Goal: Task Accomplishment & Management: Manage account settings

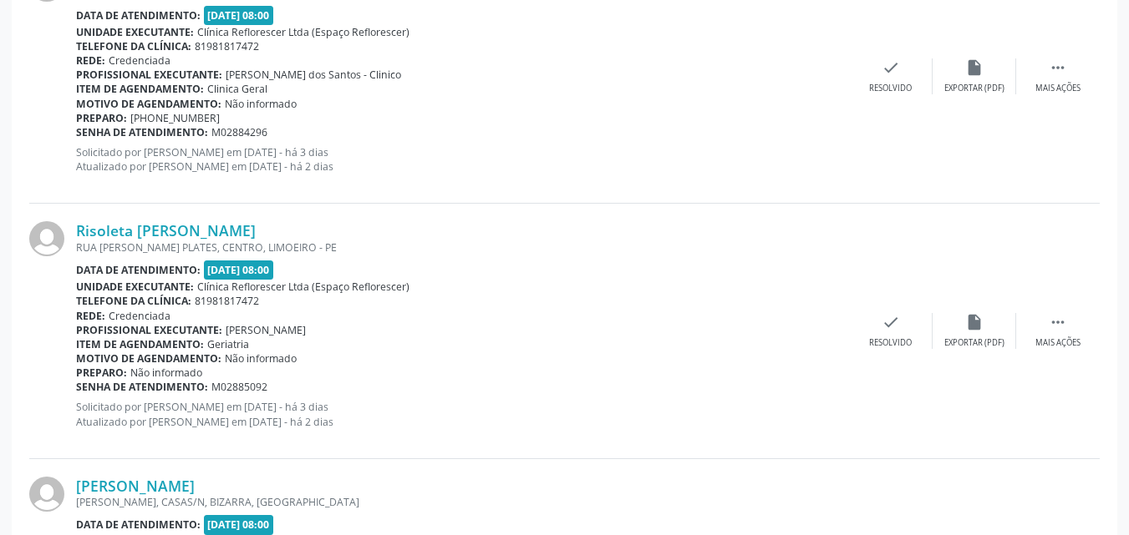
scroll to position [1086, 0]
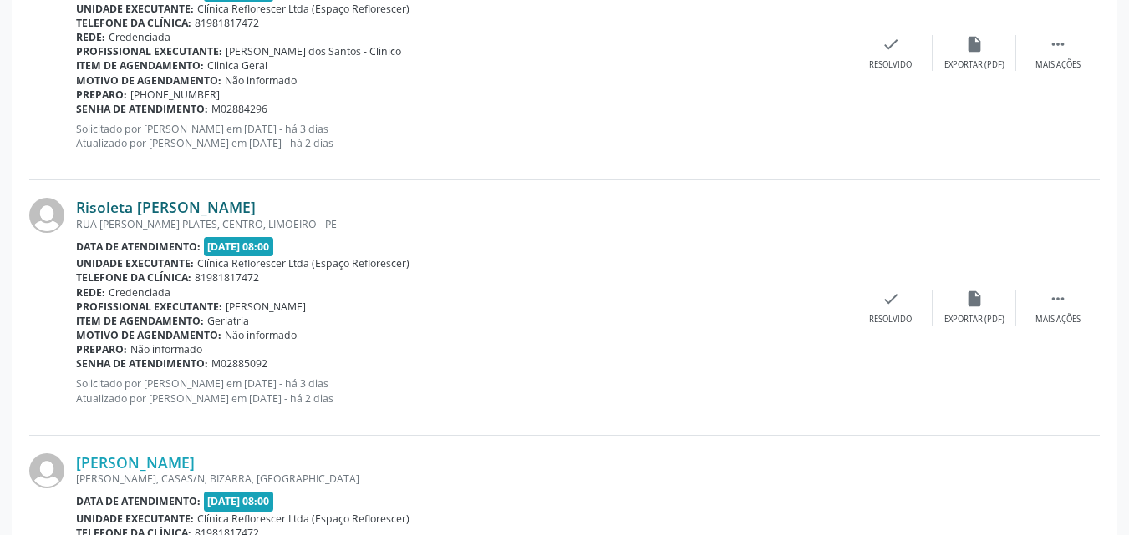
click at [178, 199] on link "Risoleta Maria F. de Ataide" at bounding box center [166, 207] width 180 height 18
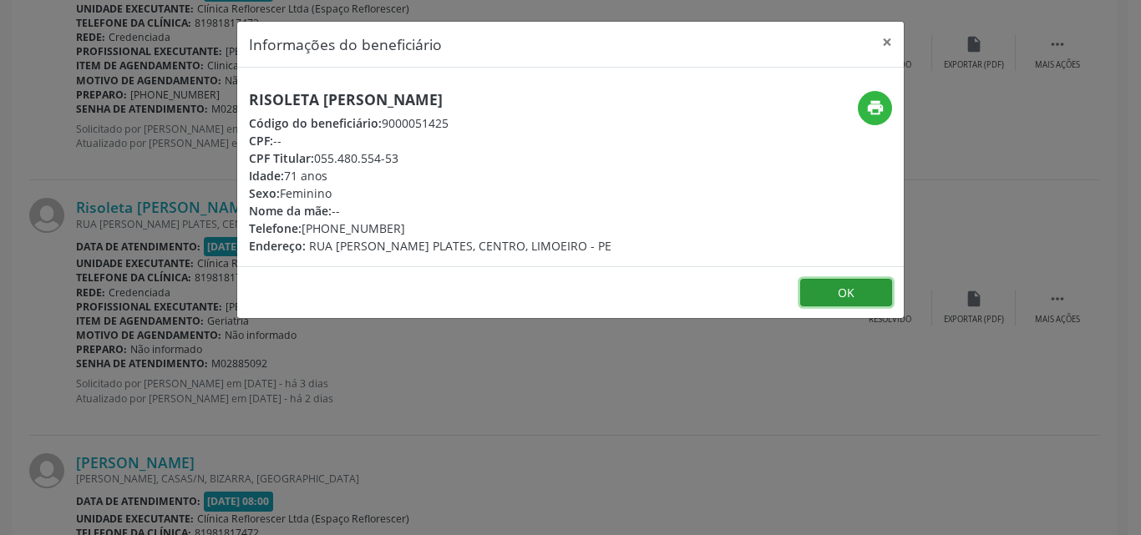
click at [830, 290] on button "OK" at bounding box center [846, 293] width 92 height 28
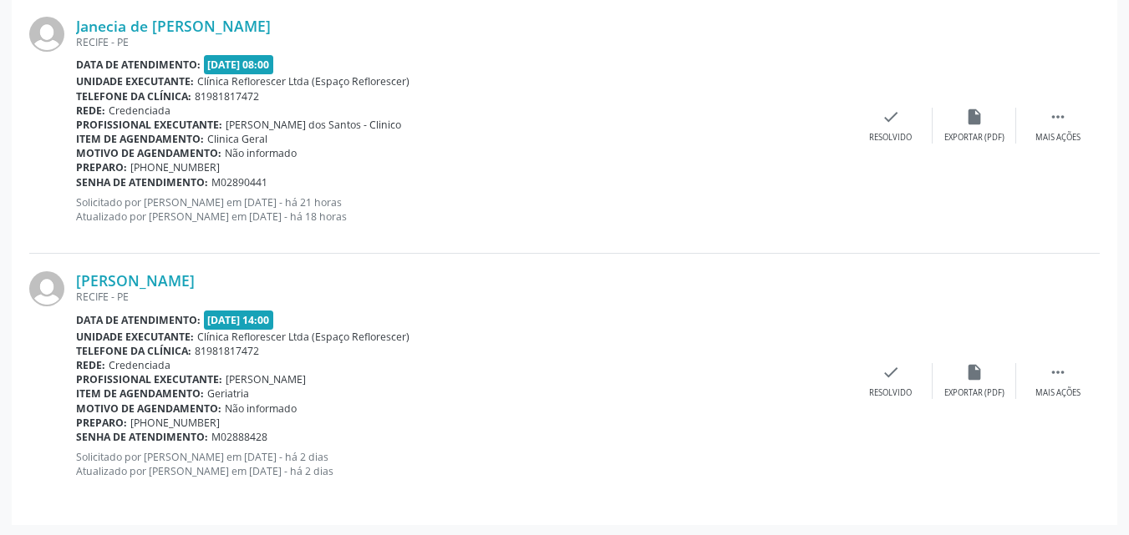
scroll to position [2035, 0]
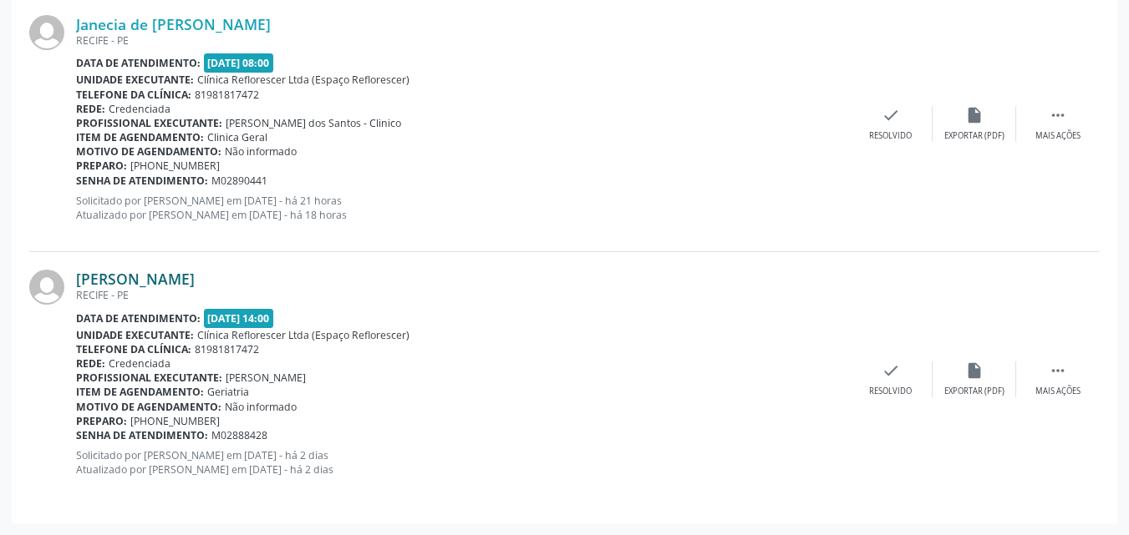
click at [195, 277] on link "Maria Suely Brandao de Souza" at bounding box center [135, 279] width 119 height 18
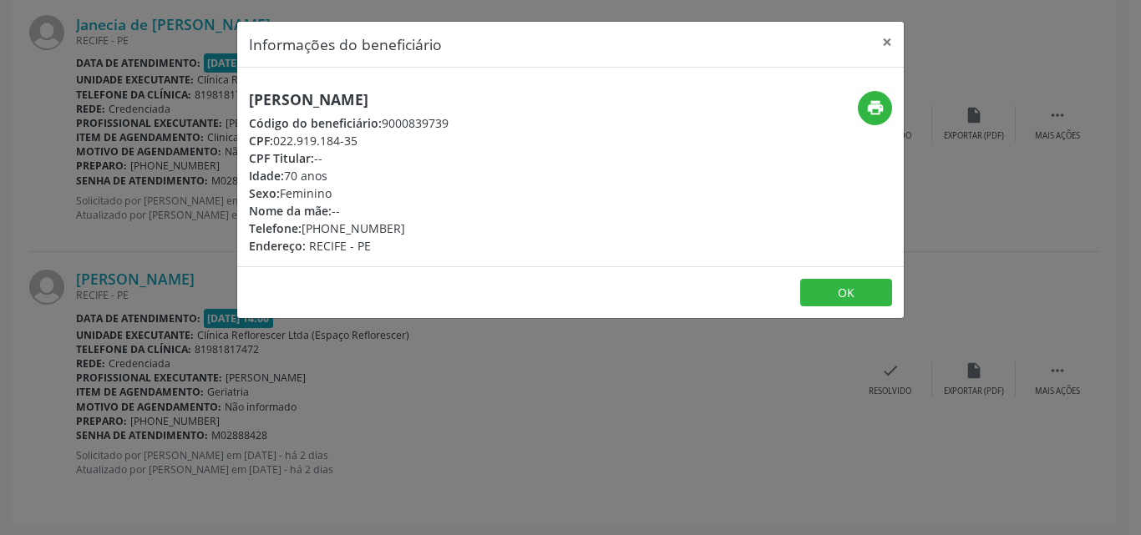
drag, startPoint x: 276, startPoint y: 143, endPoint x: 373, endPoint y: 144, distance: 96.9
click at [382, 144] on div "CPF: 022.919.184-35" at bounding box center [349, 141] width 200 height 18
copy div "022.919.184-35"
click at [826, 303] on button "OK" at bounding box center [846, 293] width 92 height 28
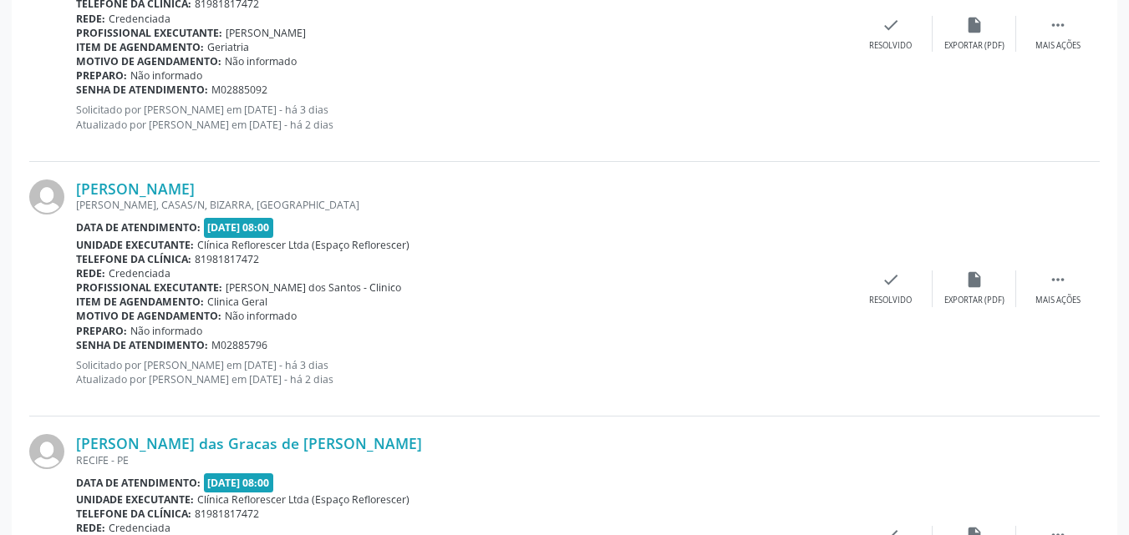
scroll to position [1367, 0]
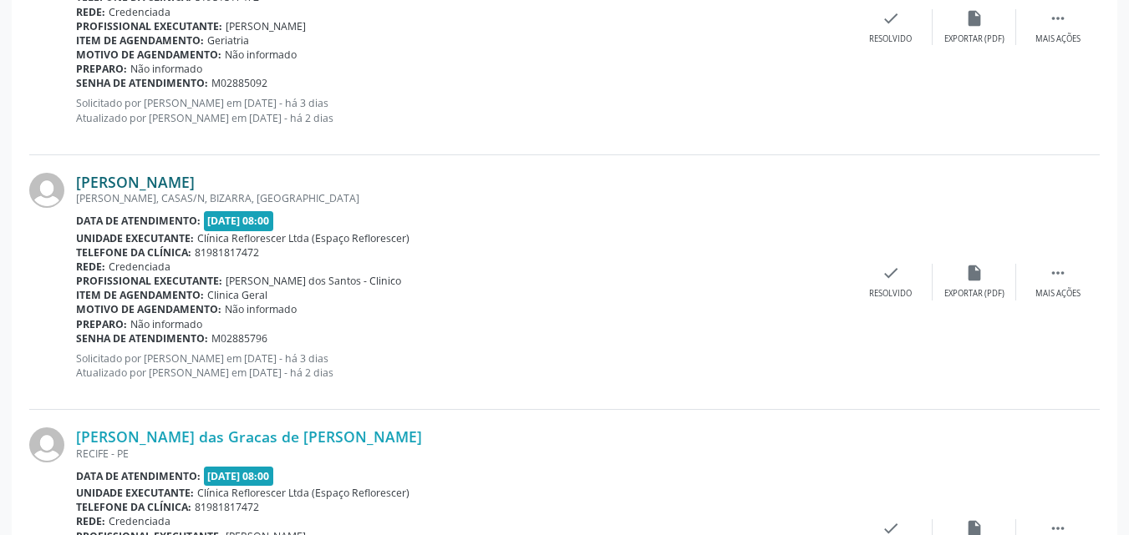
click at [189, 183] on link "Antonio Guilherme da Silveira" at bounding box center [135, 182] width 119 height 18
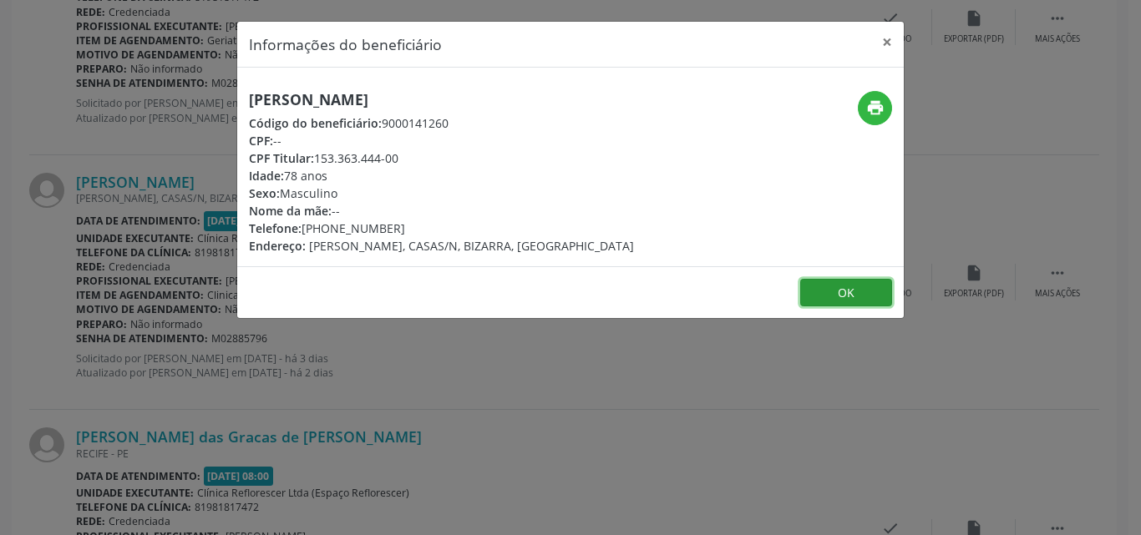
click at [848, 297] on button "OK" at bounding box center [846, 293] width 92 height 28
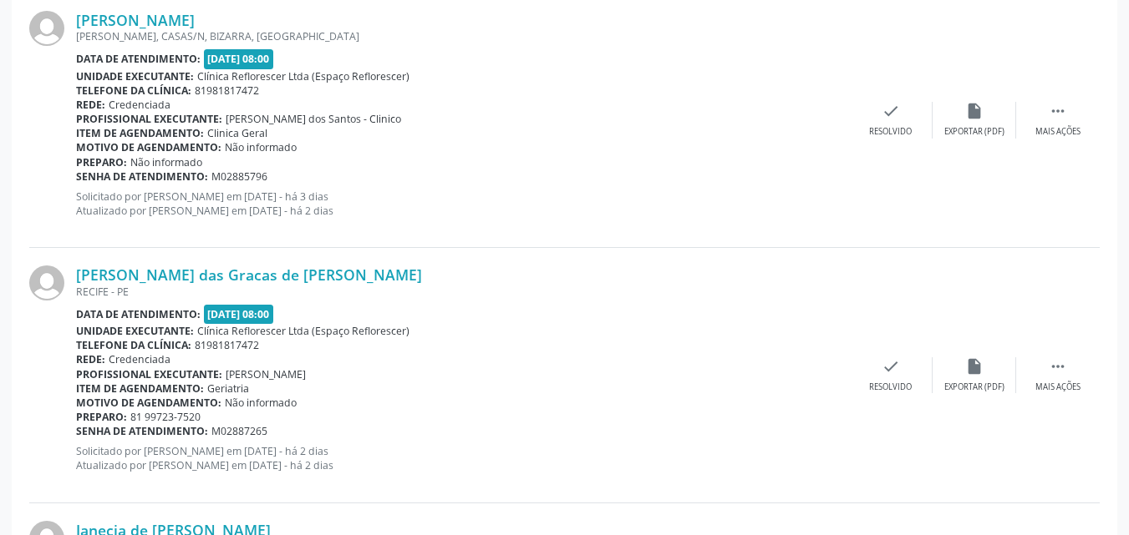
scroll to position [1534, 0]
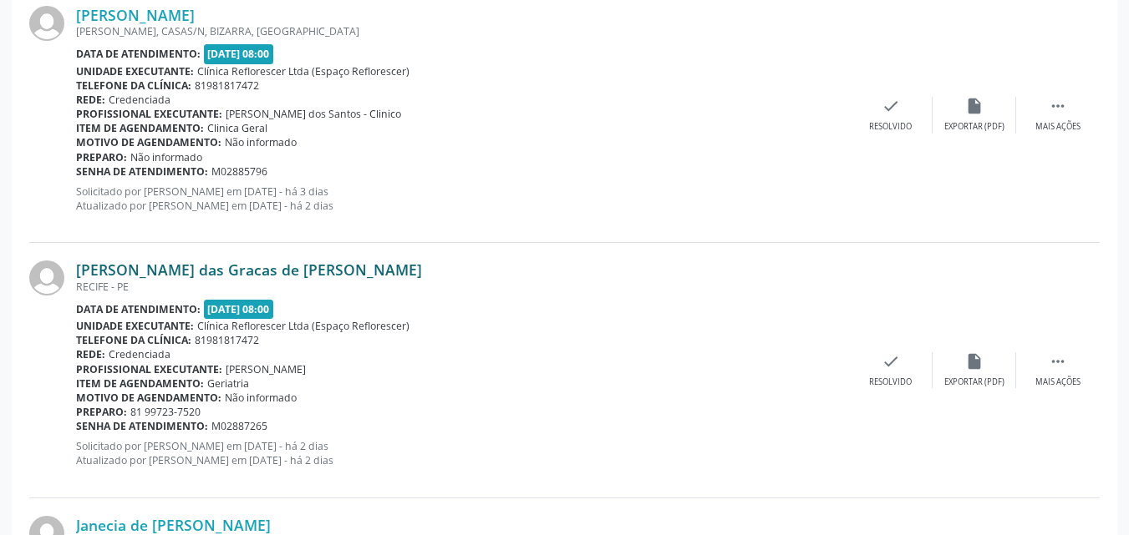
click at [239, 269] on link "Maria das Gracas de Arruda Barros" at bounding box center [249, 270] width 346 height 18
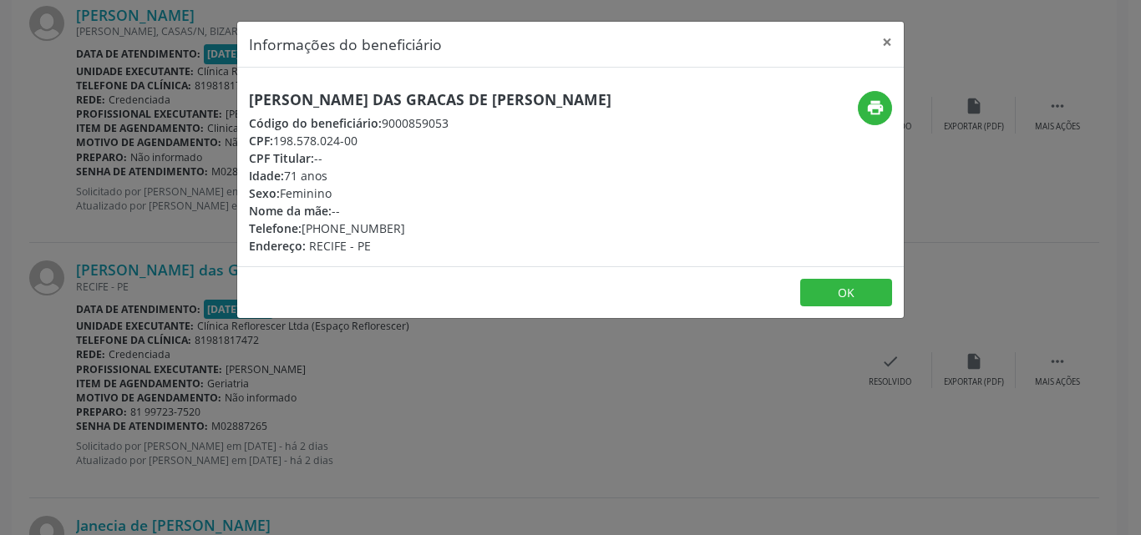
drag, startPoint x: 274, startPoint y: 137, endPoint x: 378, endPoint y: 144, distance: 104.6
click at [378, 144] on div "CPF: 198.578.024-00" at bounding box center [430, 141] width 363 height 18
copy div "198.578.024-00"
click at [868, 110] on icon "print" at bounding box center [875, 108] width 18 height 18
drag, startPoint x: 827, startPoint y: 287, endPoint x: 805, endPoint y: 281, distance: 22.7
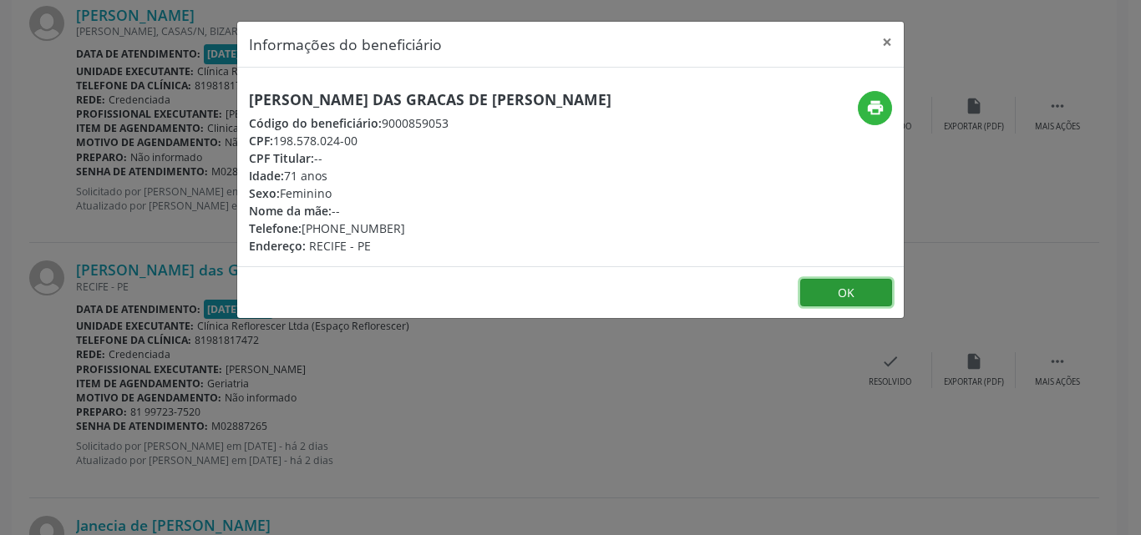
click at [828, 287] on button "OK" at bounding box center [846, 293] width 92 height 28
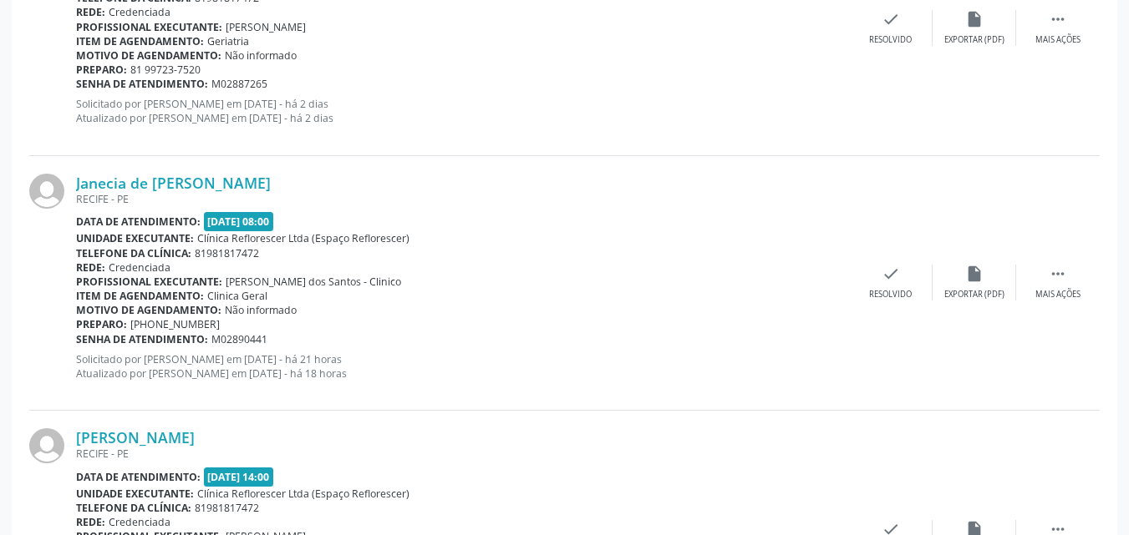
scroll to position [1784, 0]
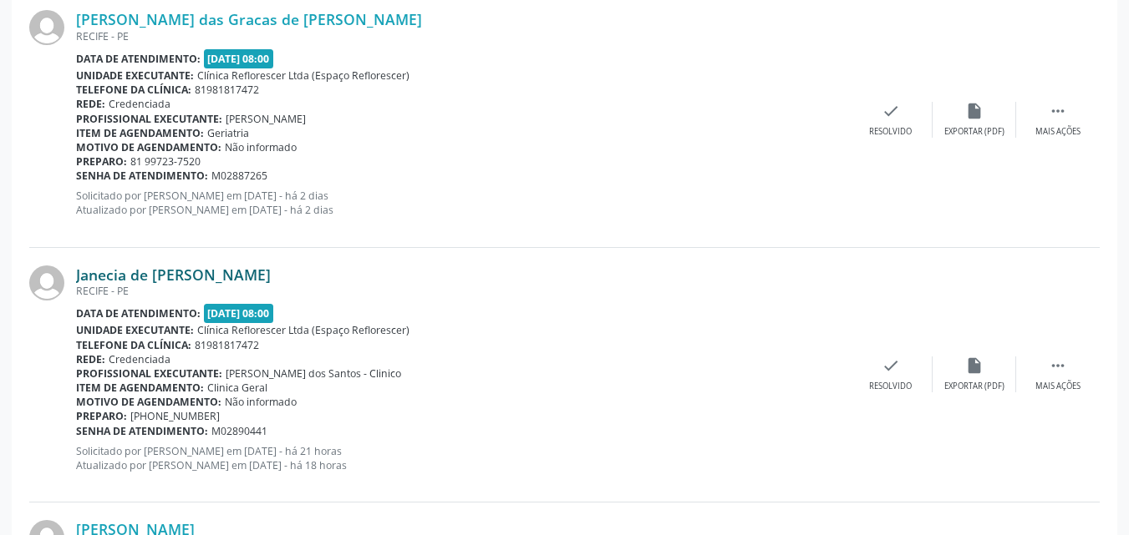
click at [136, 277] on link "Janecia de Fatima dos Santos Lima" at bounding box center [173, 275] width 195 height 18
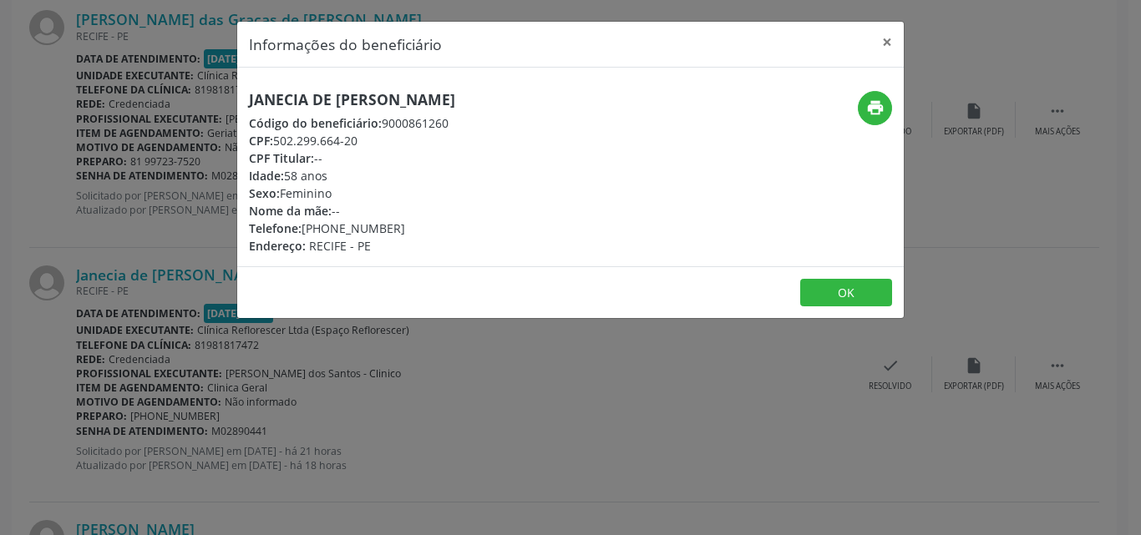
drag, startPoint x: 277, startPoint y: 139, endPoint x: 381, endPoint y: 143, distance: 103.6
click at [381, 143] on div "CPF: 502.299.664-20" at bounding box center [352, 141] width 206 height 18
copy div "502.299.664-20"
click at [860, 287] on button "OK" at bounding box center [846, 293] width 92 height 28
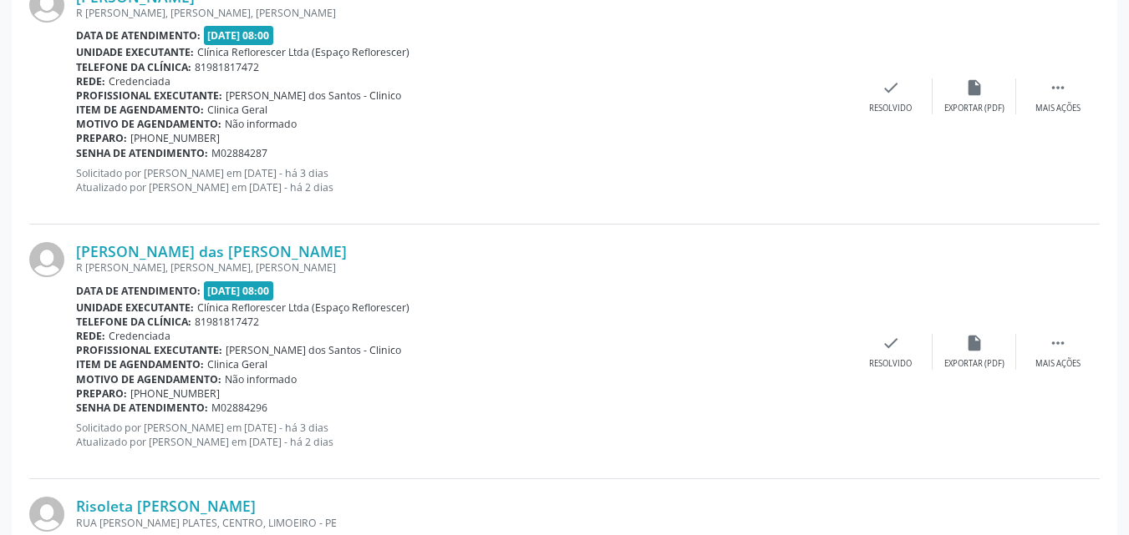
scroll to position [782, 0]
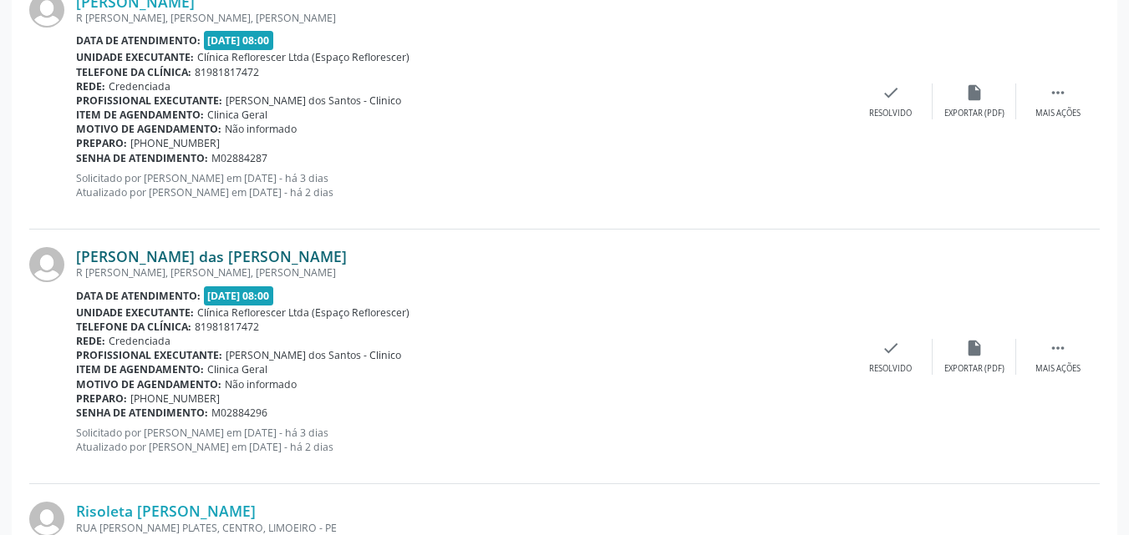
click at [166, 257] on link "Severina das Gracas Oliveira Silva" at bounding box center [211, 256] width 271 height 18
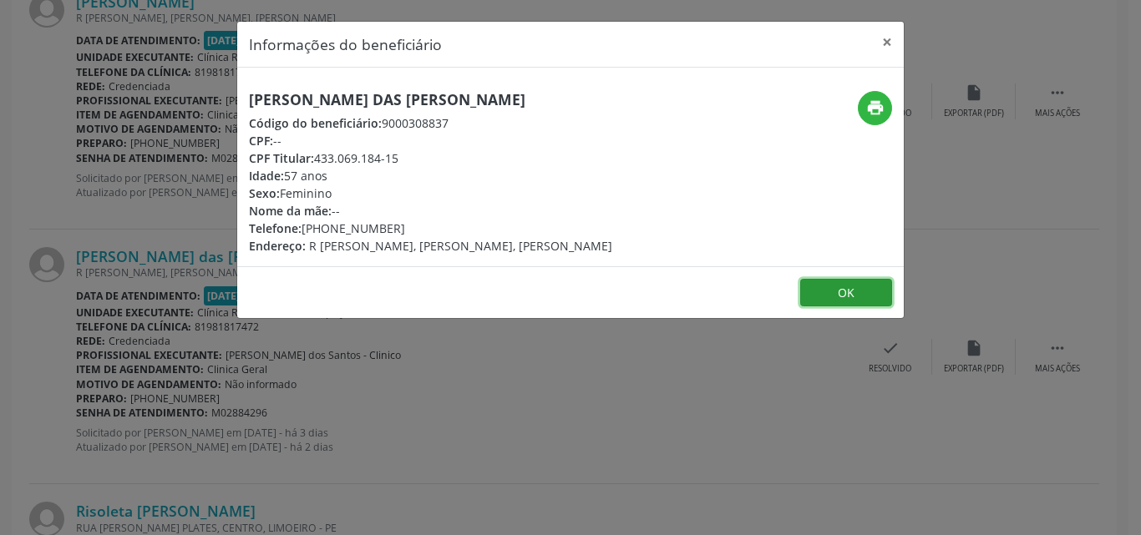
click at [828, 283] on button "OK" at bounding box center [846, 293] width 92 height 28
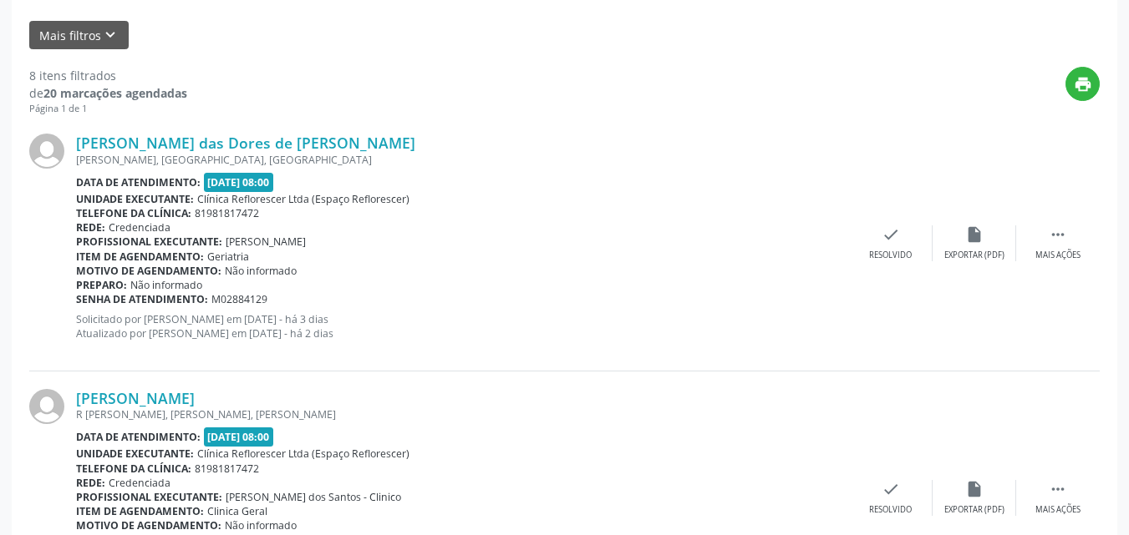
scroll to position [364, 0]
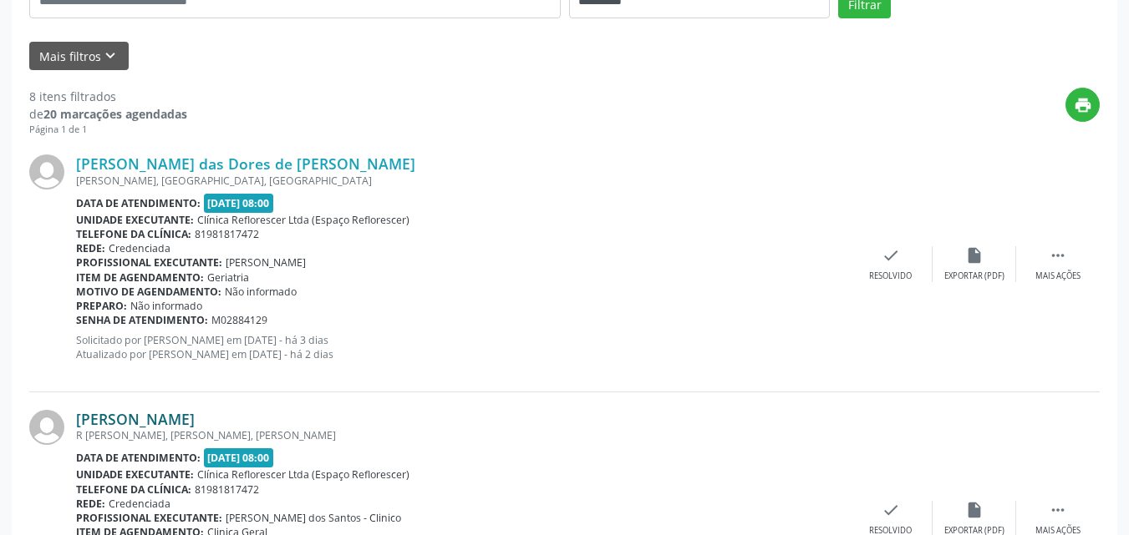
click at [168, 418] on link "Jair da Silva Ferreira" at bounding box center [135, 419] width 119 height 18
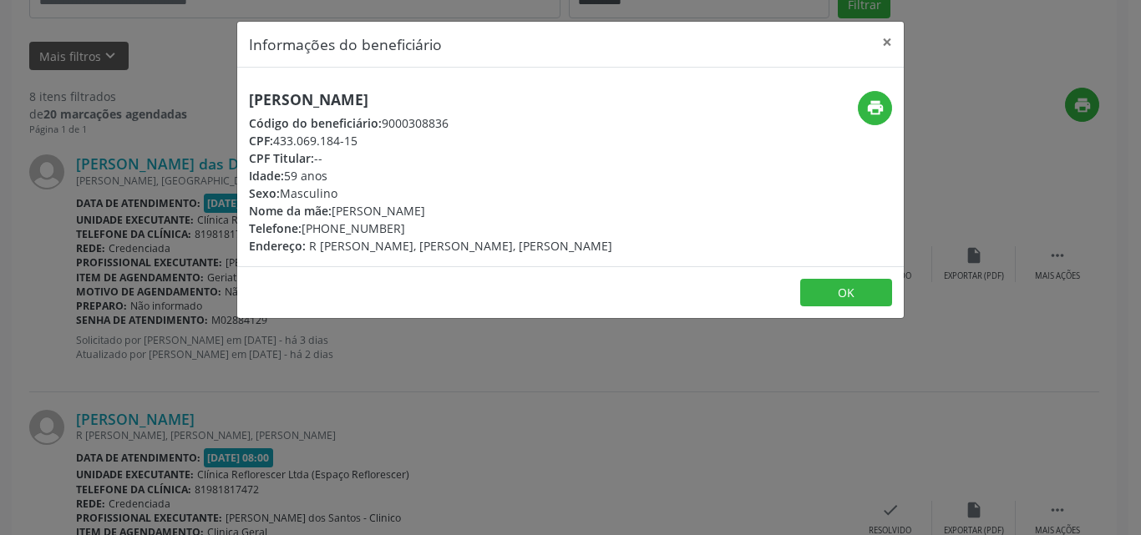
drag, startPoint x: 276, startPoint y: 137, endPoint x: 363, endPoint y: 139, distance: 86.9
click at [385, 136] on div "CPF: 433.069.184-15" at bounding box center [430, 141] width 363 height 18
copy div "433.069.184-15"
click at [854, 302] on button "OK" at bounding box center [846, 293] width 92 height 28
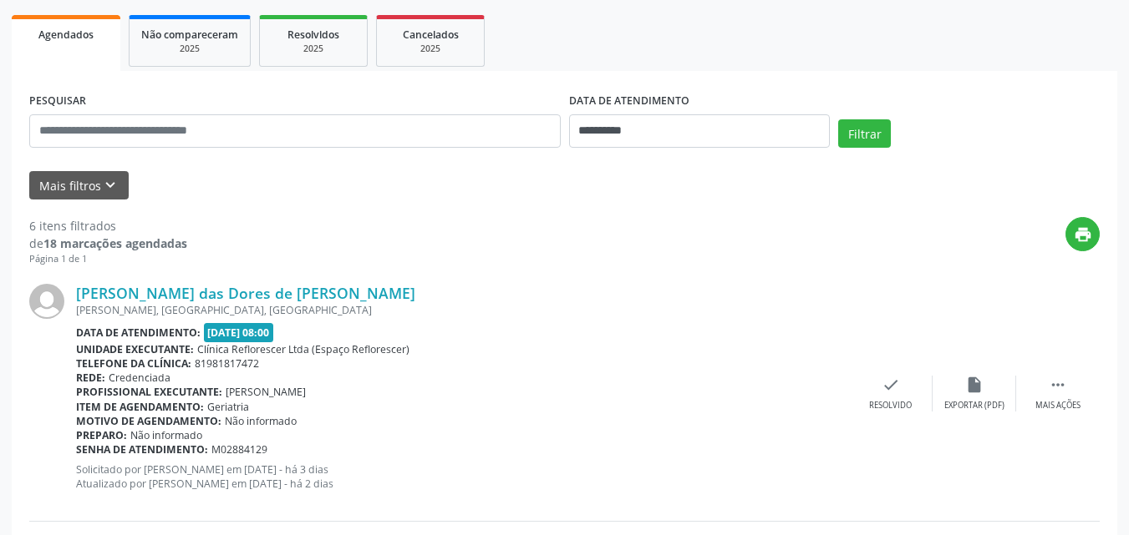
scroll to position [189, 0]
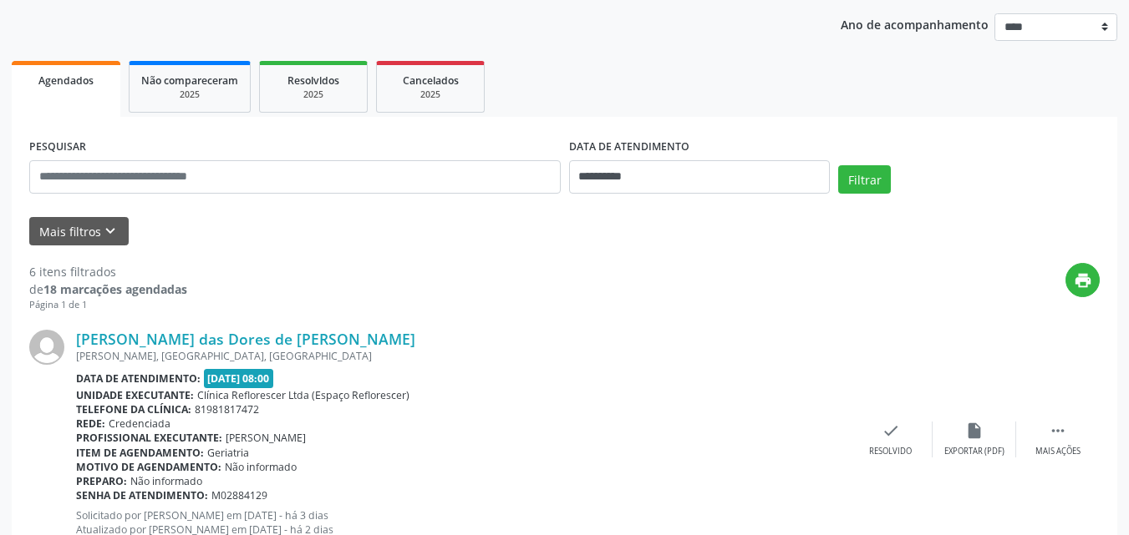
click at [576, 333] on div "[PERSON_NAME] das Dores de [PERSON_NAME]" at bounding box center [462, 339] width 773 height 18
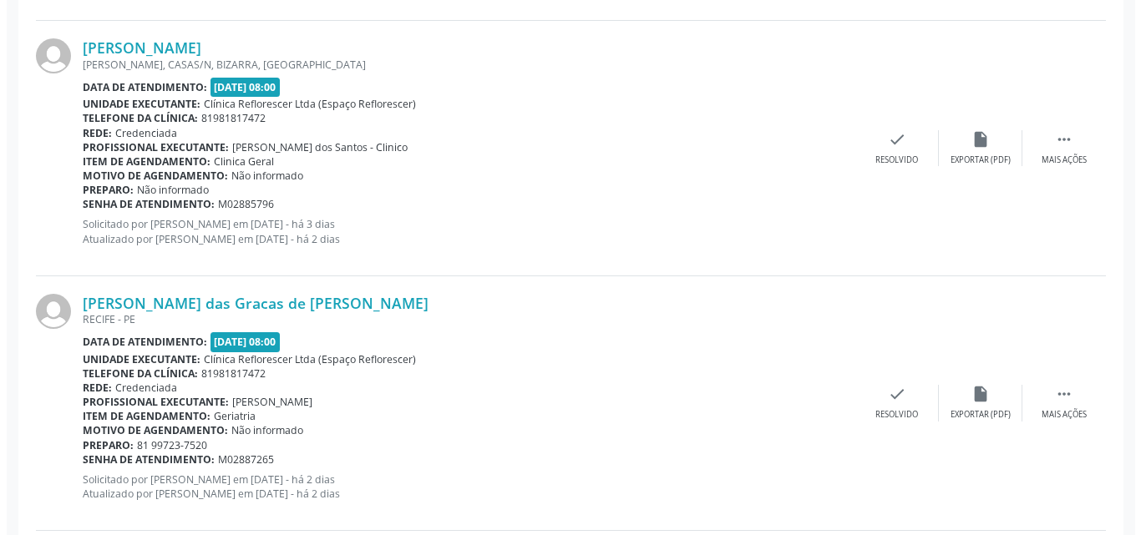
scroll to position [1253, 0]
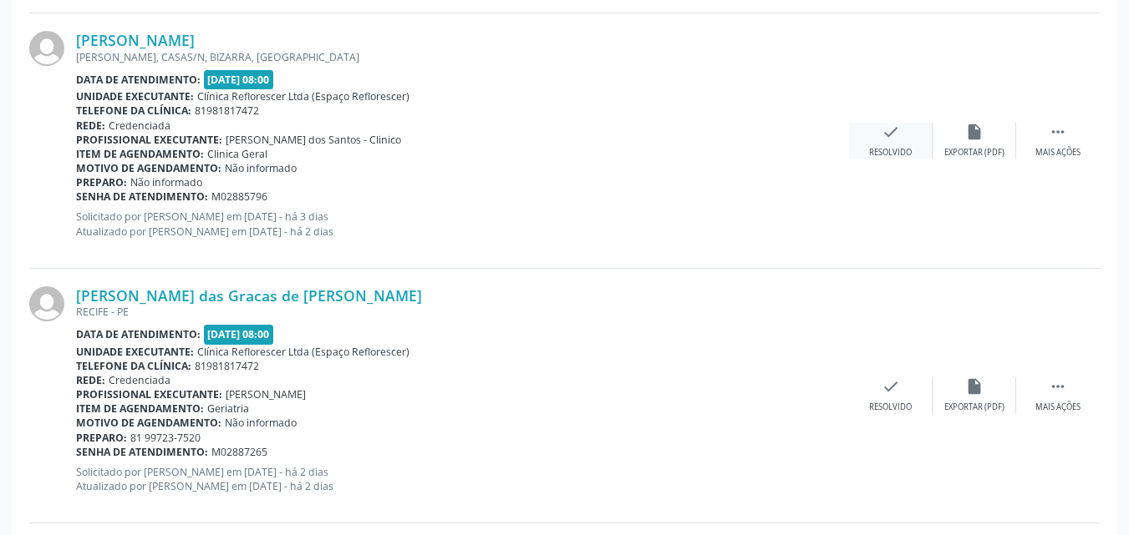
click at [885, 136] on icon "check" at bounding box center [890, 132] width 18 height 18
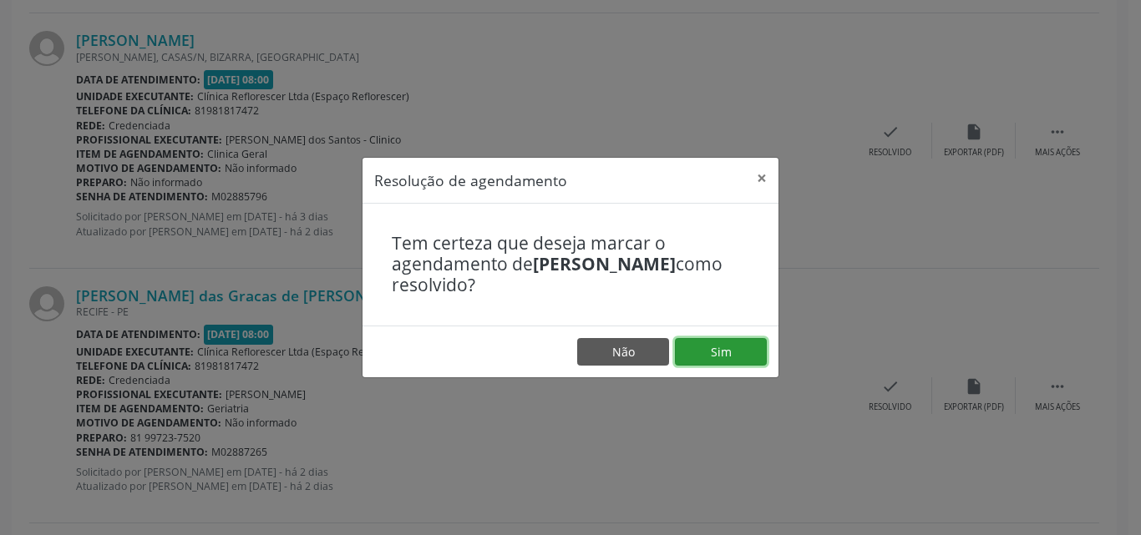
click at [718, 359] on button "Sim" at bounding box center [721, 352] width 92 height 28
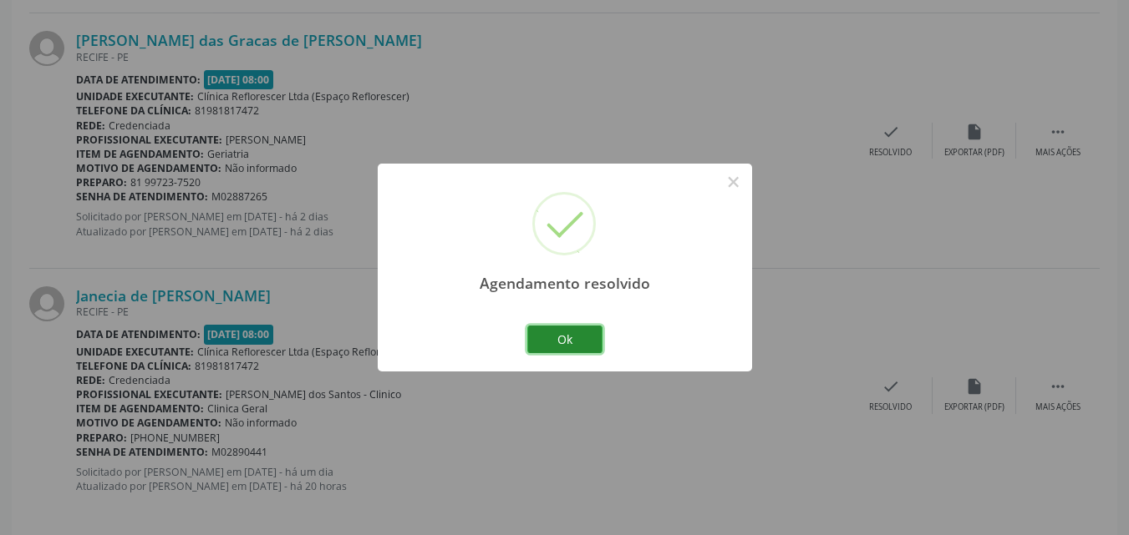
click at [579, 336] on button "Ok" at bounding box center [564, 340] width 75 height 28
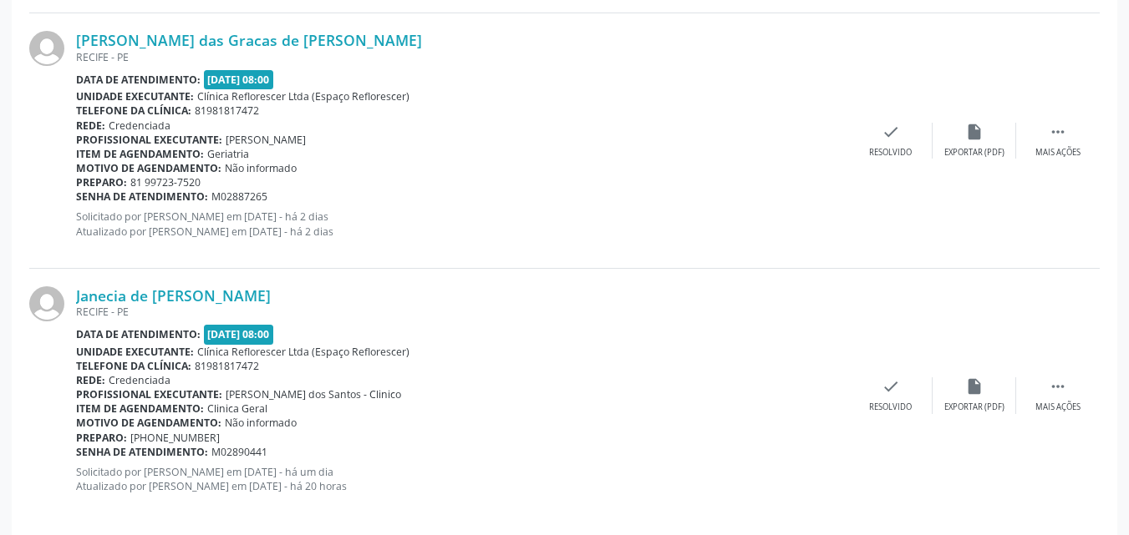
click at [581, 129] on div "Rede: Credenciada" at bounding box center [462, 126] width 773 height 14
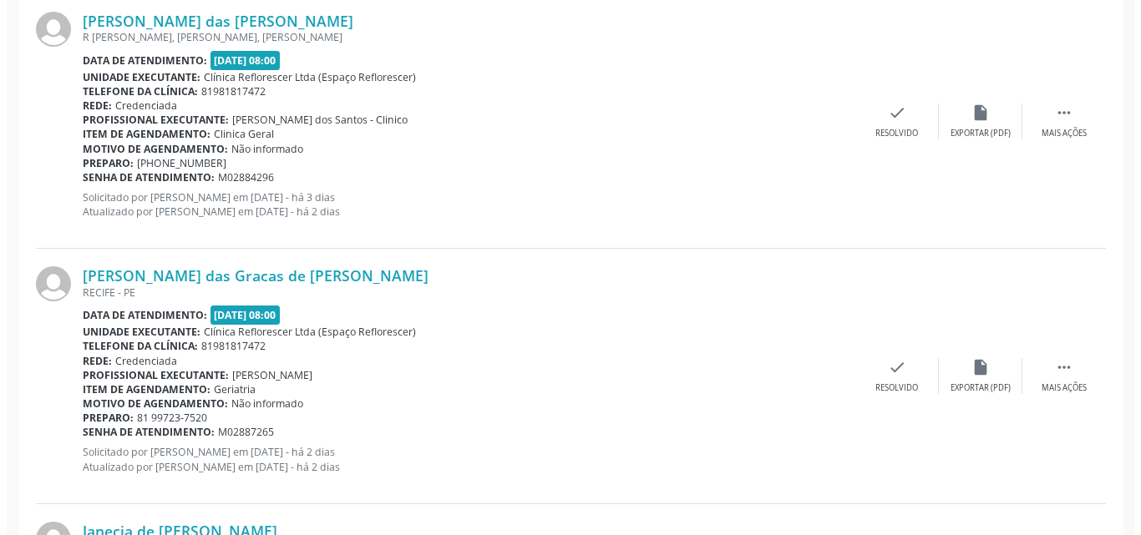
scroll to position [1169, 0]
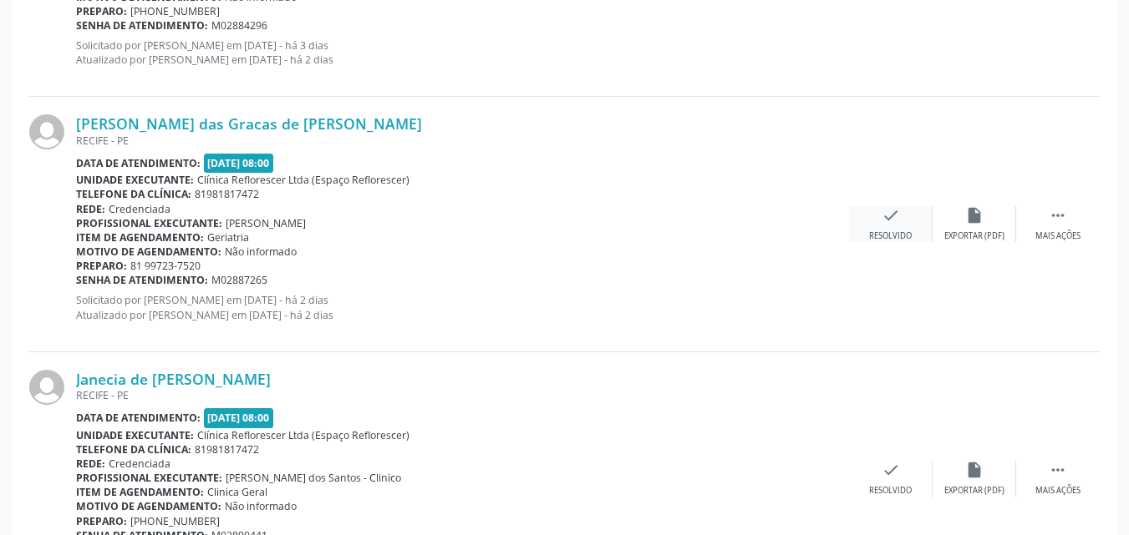
click at [883, 227] on div "check Resolvido" at bounding box center [891, 224] width 84 height 36
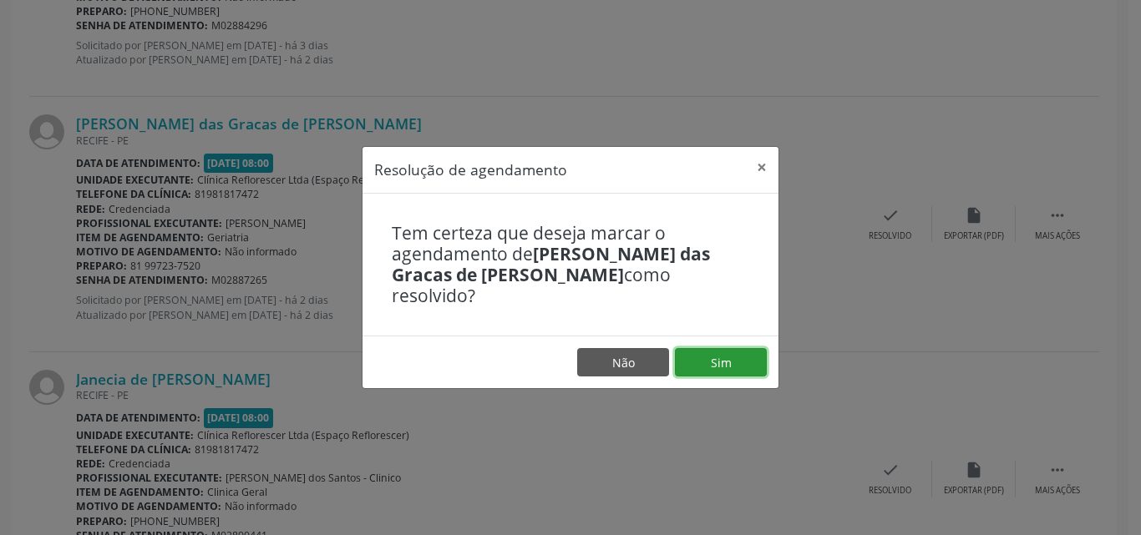
click at [723, 356] on button "Sim" at bounding box center [721, 362] width 92 height 28
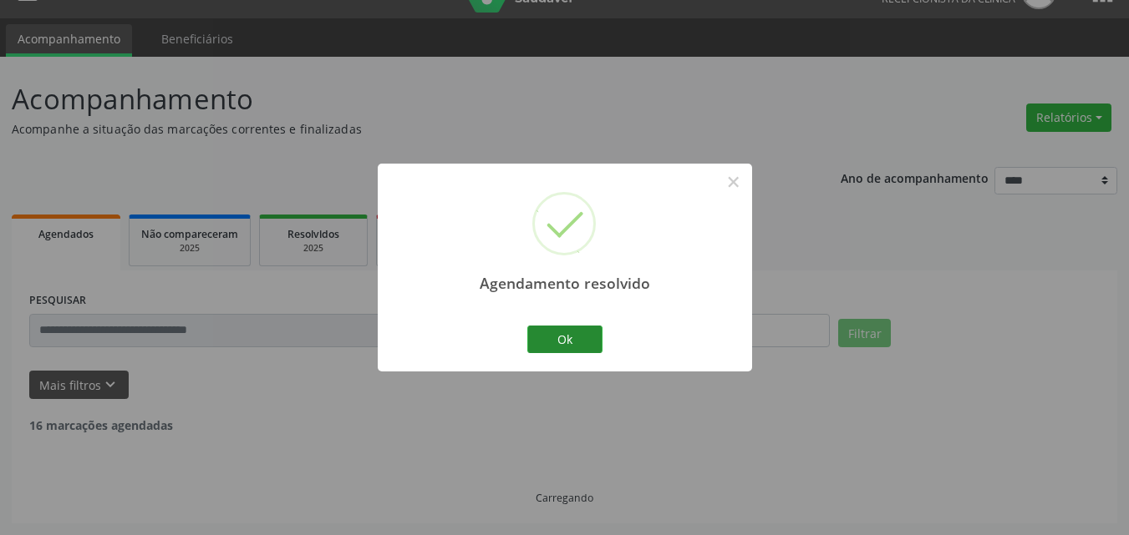
scroll to position [1015, 0]
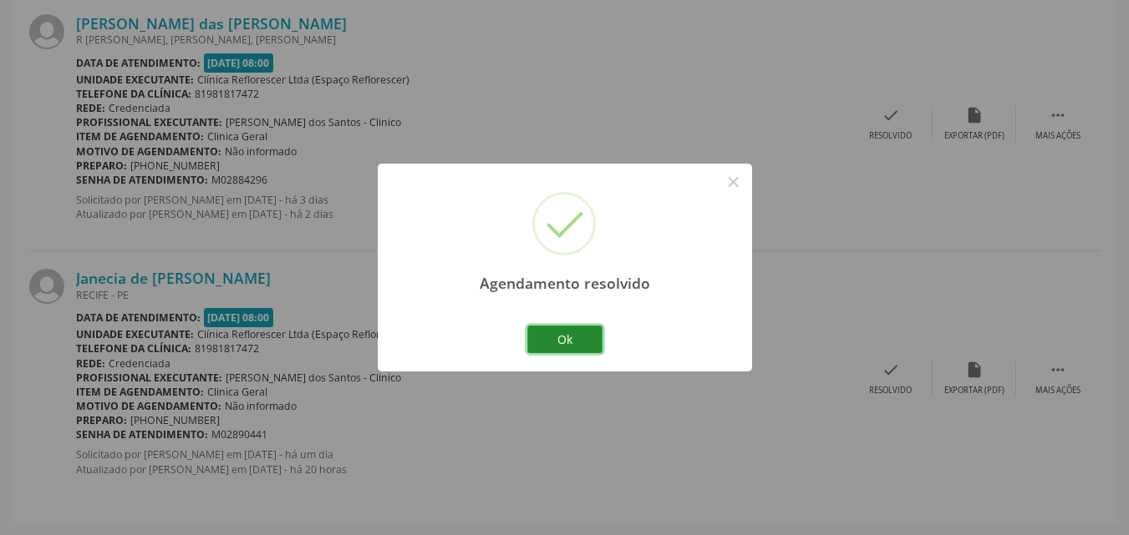
click at [551, 335] on button "Ok" at bounding box center [564, 340] width 75 height 28
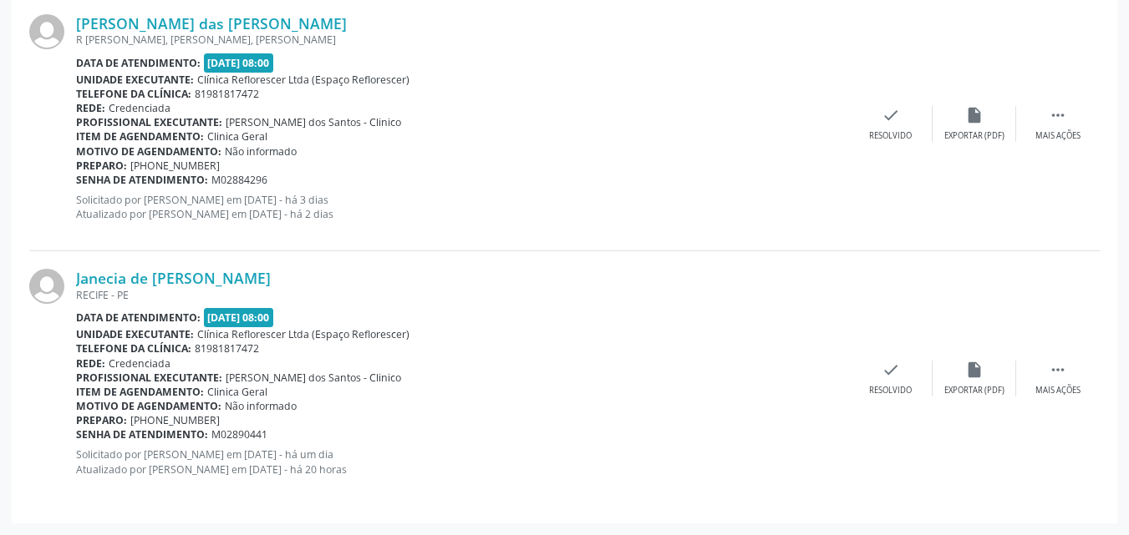
click at [692, 473] on p "Solicitado por Jessica Maria Auvelino da Silva em 20/08/2025 - há um dia Atuali…" at bounding box center [462, 462] width 773 height 28
click at [885, 378] on icon "check" at bounding box center [890, 370] width 18 height 18
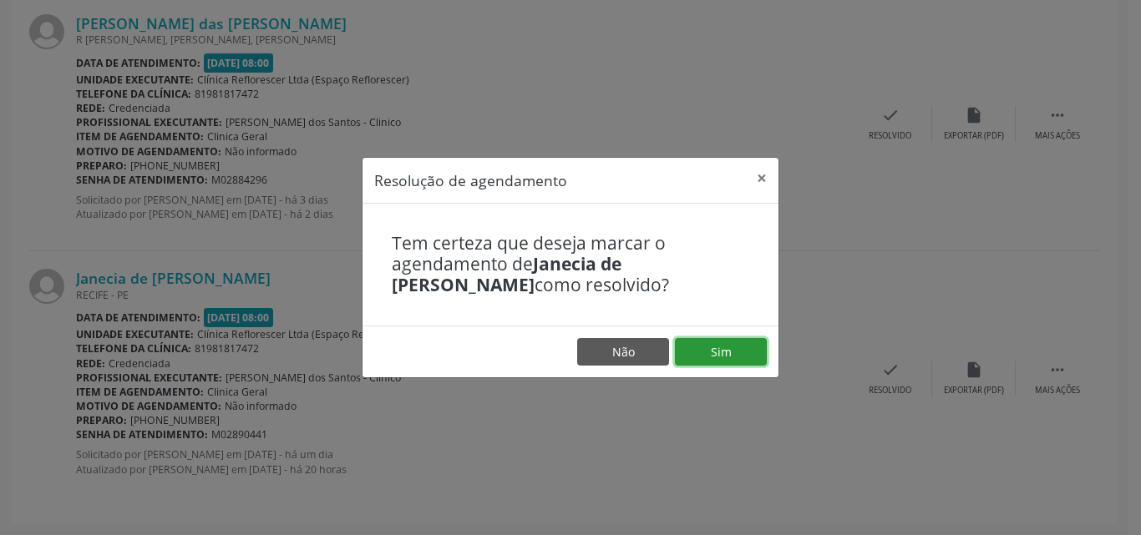
click at [733, 363] on button "Sim" at bounding box center [721, 352] width 92 height 28
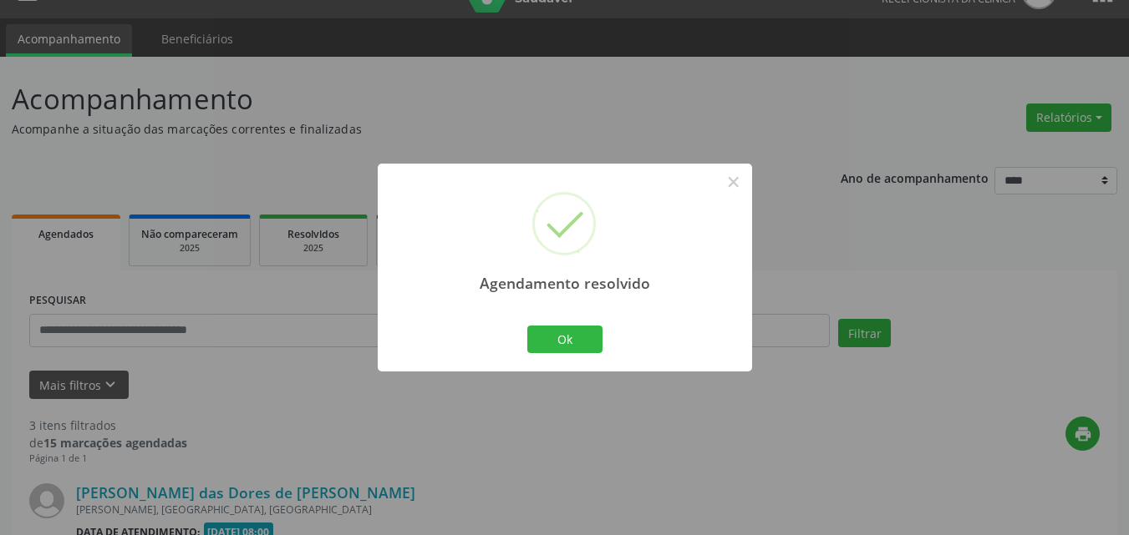
scroll to position [759, 0]
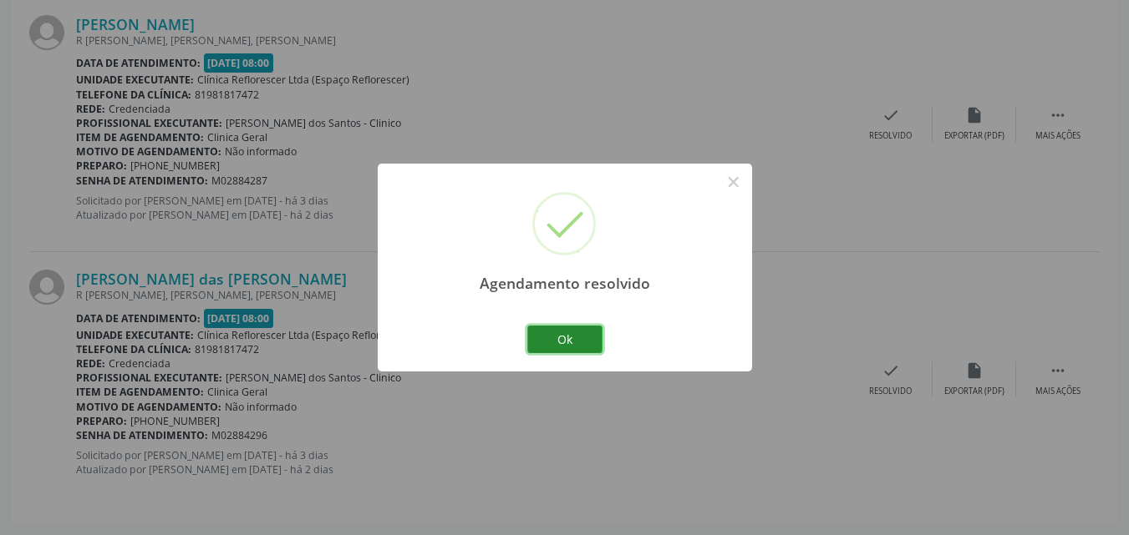
click at [565, 345] on button "Ok" at bounding box center [564, 340] width 75 height 28
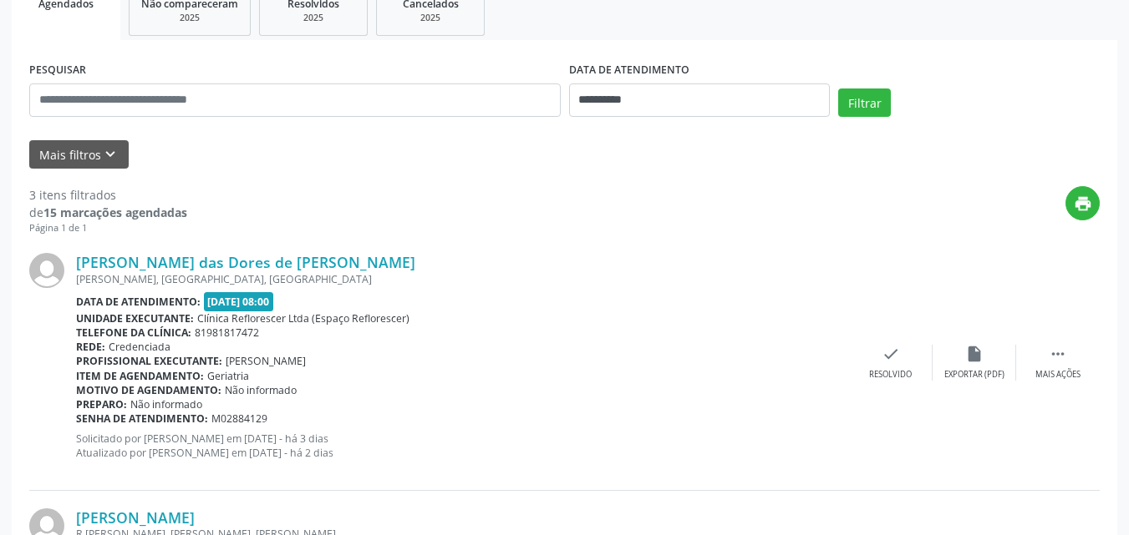
scroll to position [175, 0]
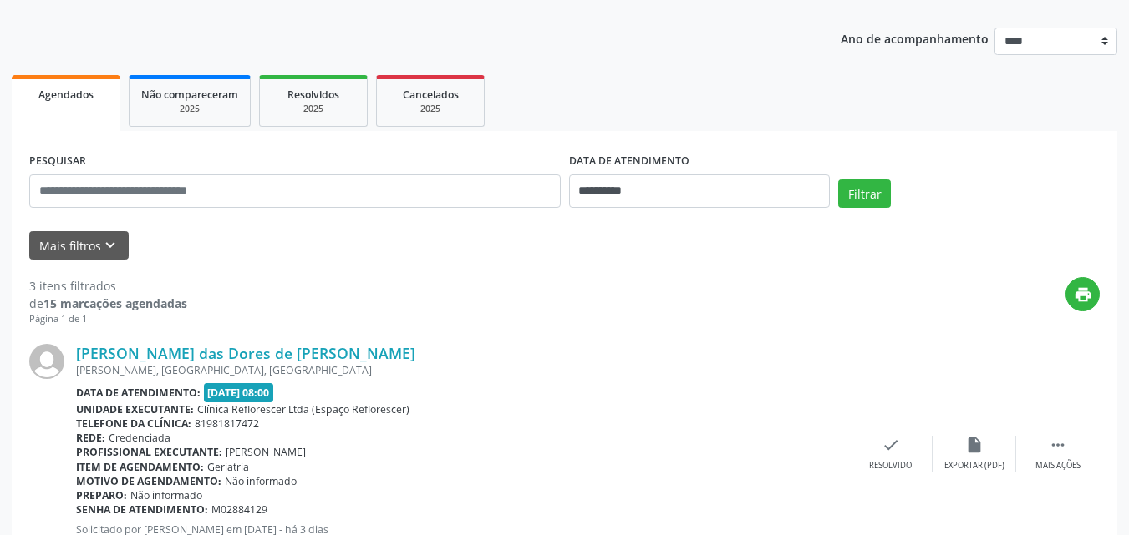
click at [603, 320] on div "print" at bounding box center [643, 301] width 912 height 49
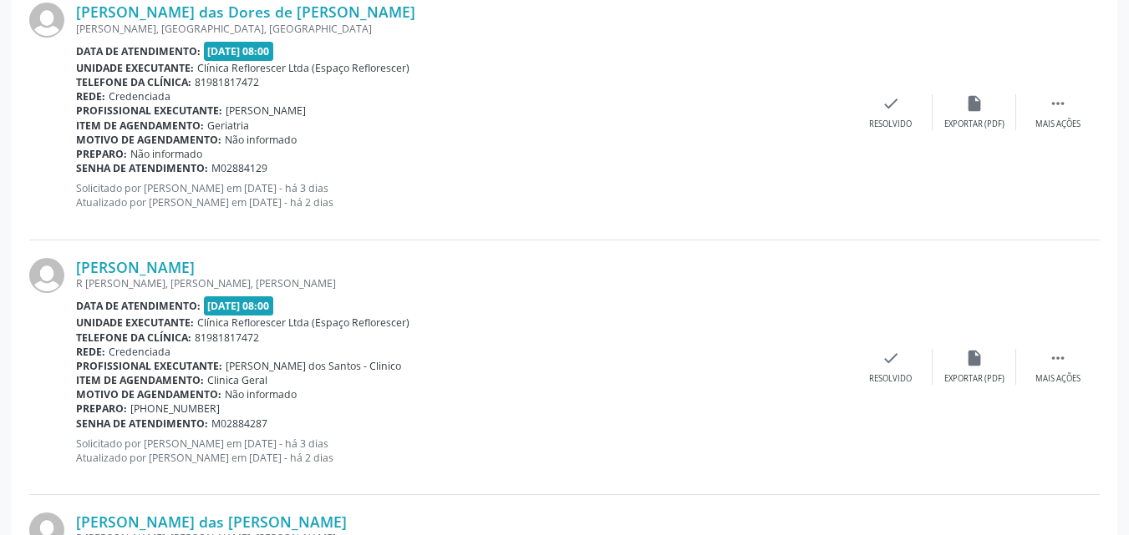
scroll to position [759, 0]
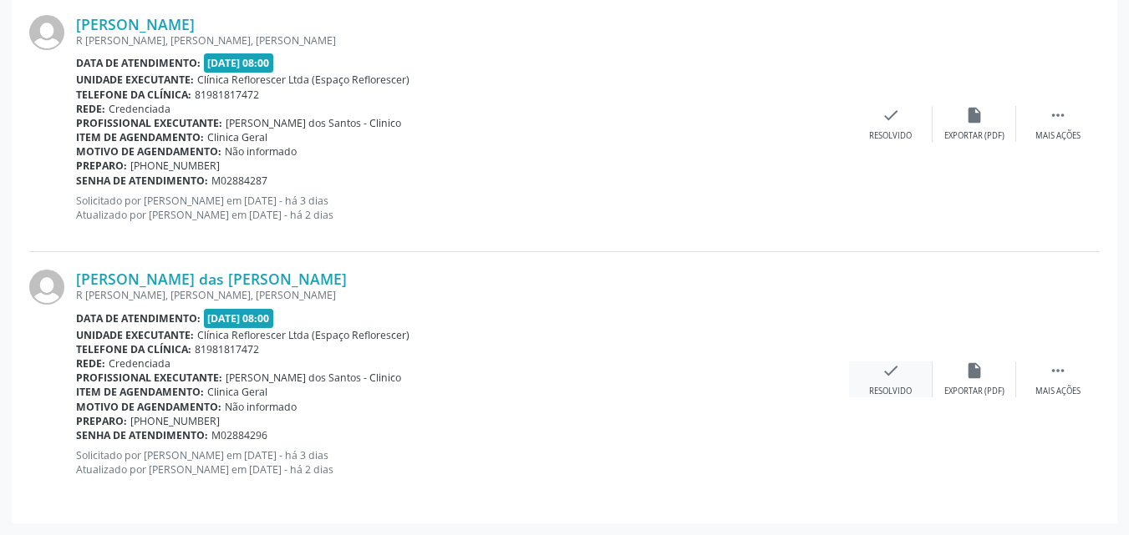
click at [889, 375] on icon "check" at bounding box center [890, 371] width 18 height 18
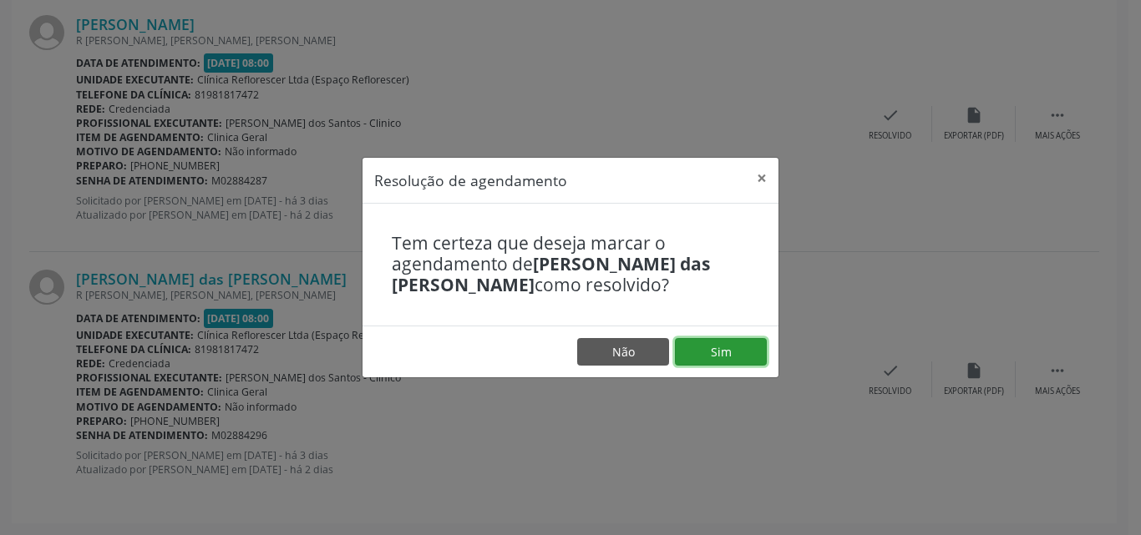
click at [701, 352] on button "Sim" at bounding box center [721, 352] width 92 height 28
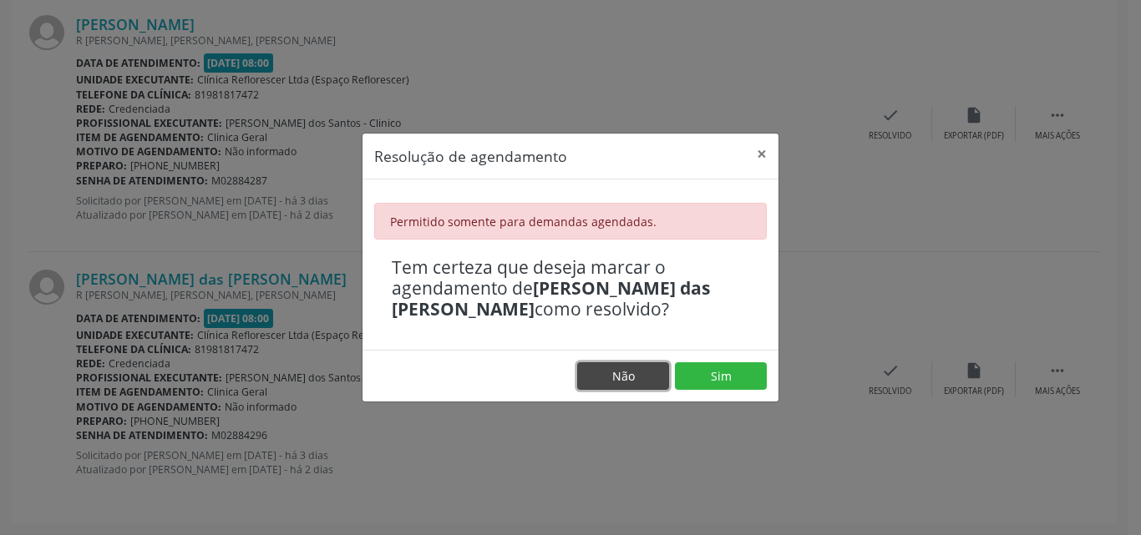
click at [611, 378] on button "Não" at bounding box center [623, 377] width 92 height 28
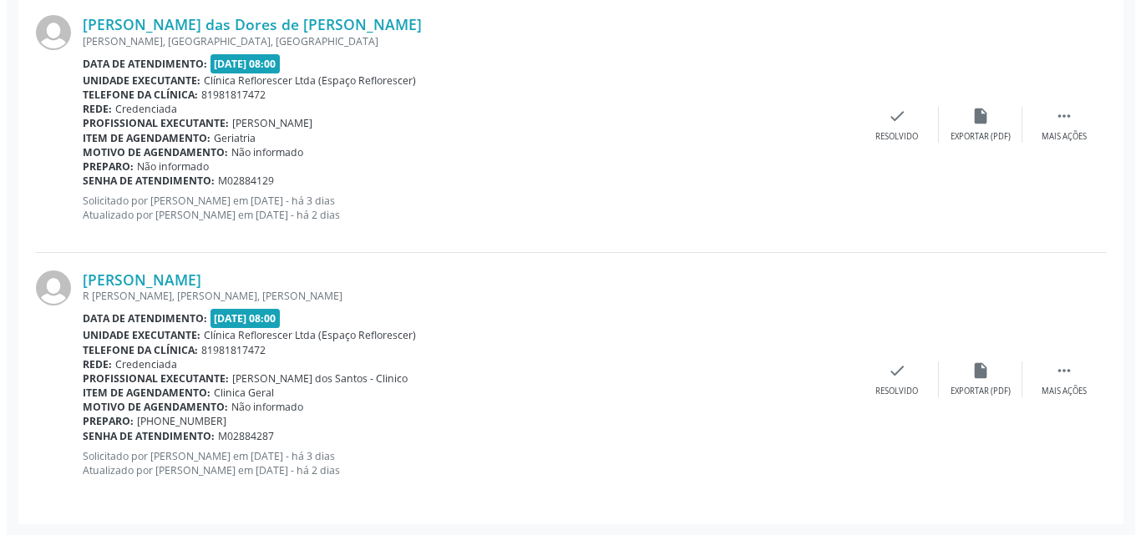
scroll to position [505, 0]
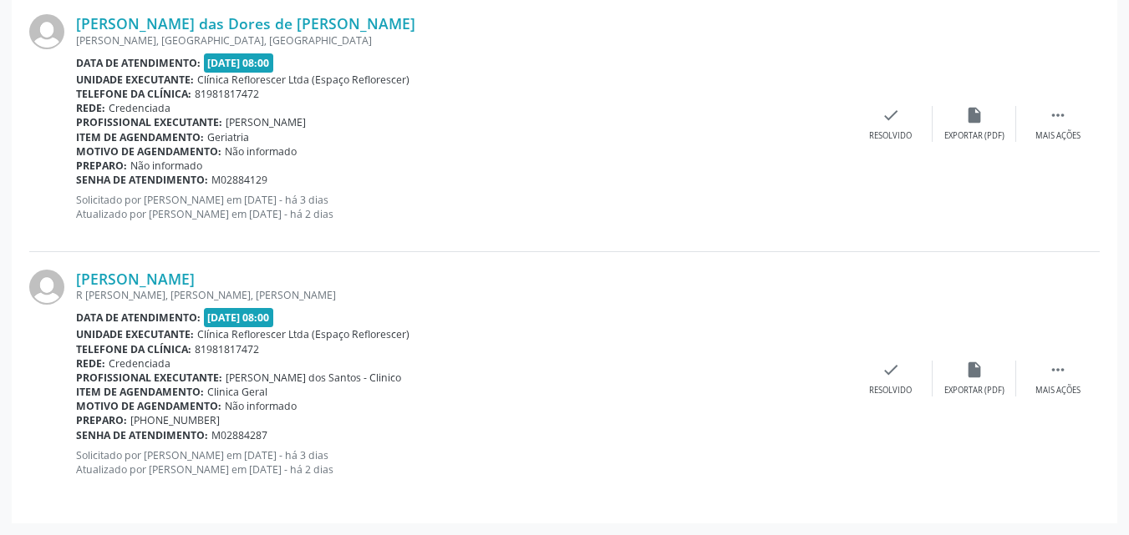
click at [712, 395] on div "Item de agendamento: Clinica Geral" at bounding box center [462, 392] width 773 height 14
click at [890, 385] on div "Resolvido" at bounding box center [890, 391] width 43 height 12
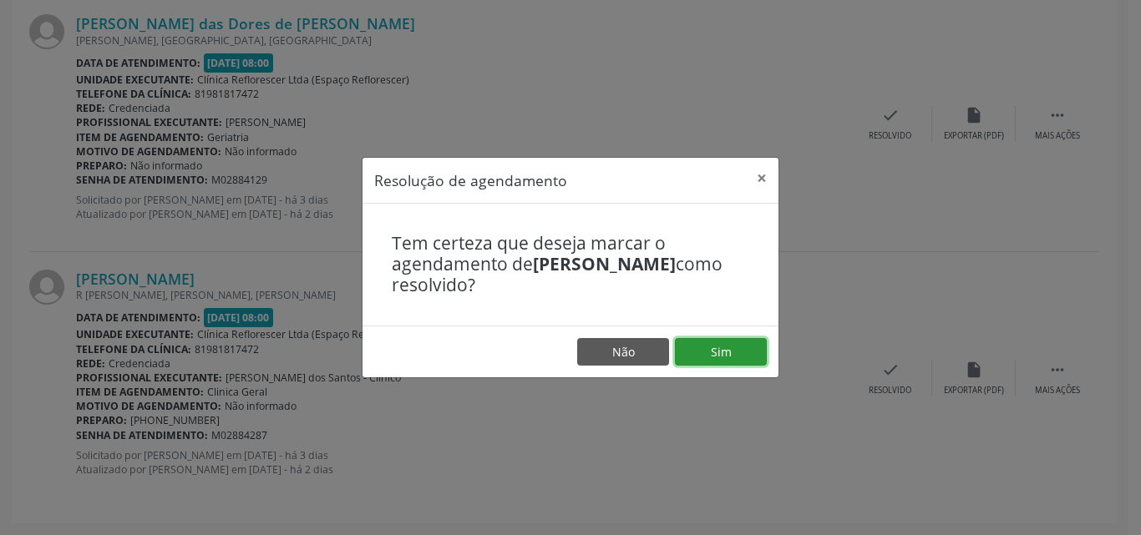
click at [712, 355] on button "Sim" at bounding box center [721, 352] width 92 height 28
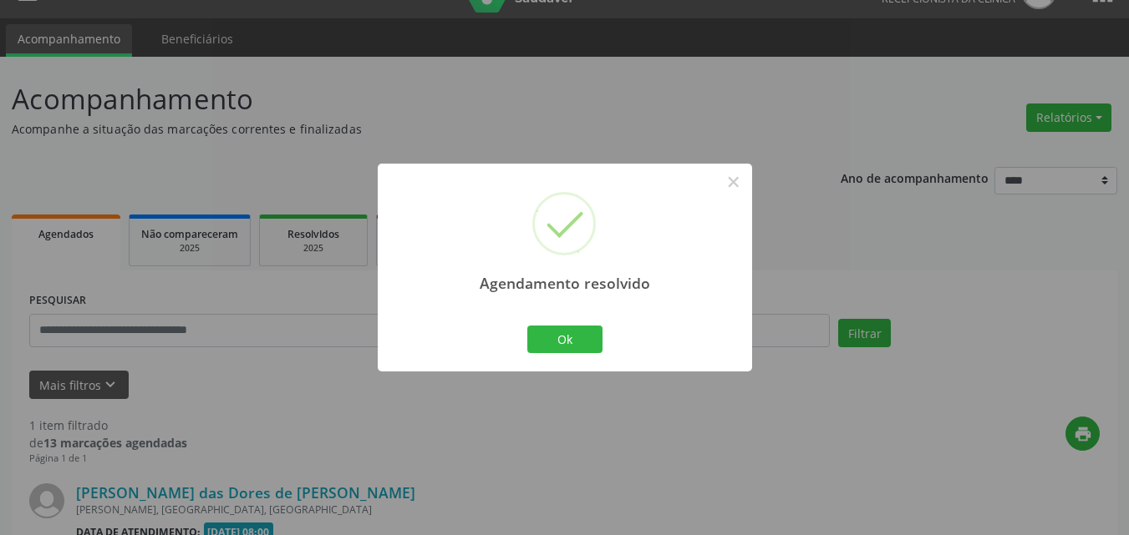
scroll to position [250, 0]
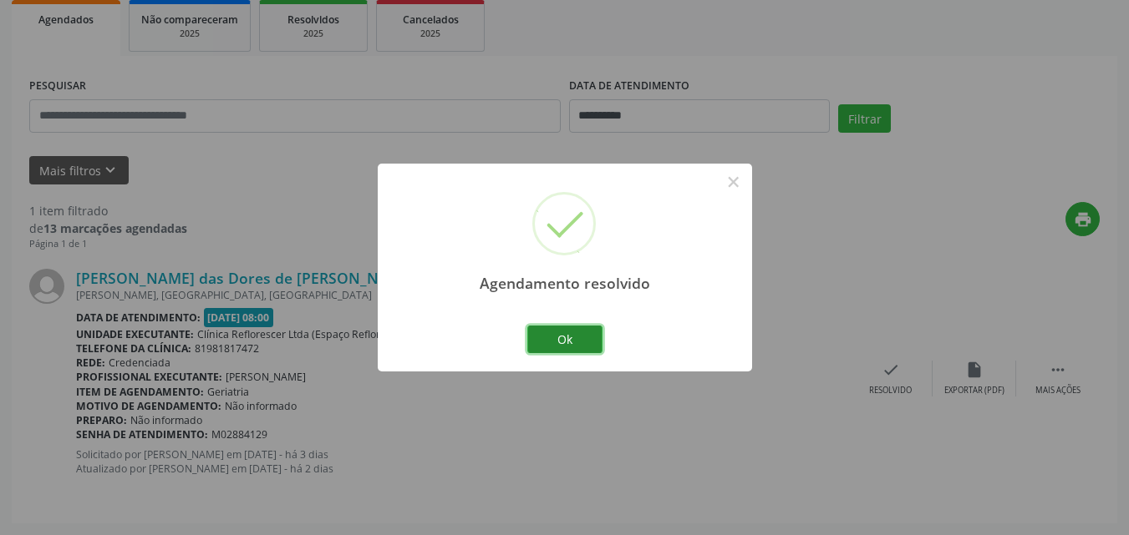
click at [552, 336] on button "Ok" at bounding box center [564, 340] width 75 height 28
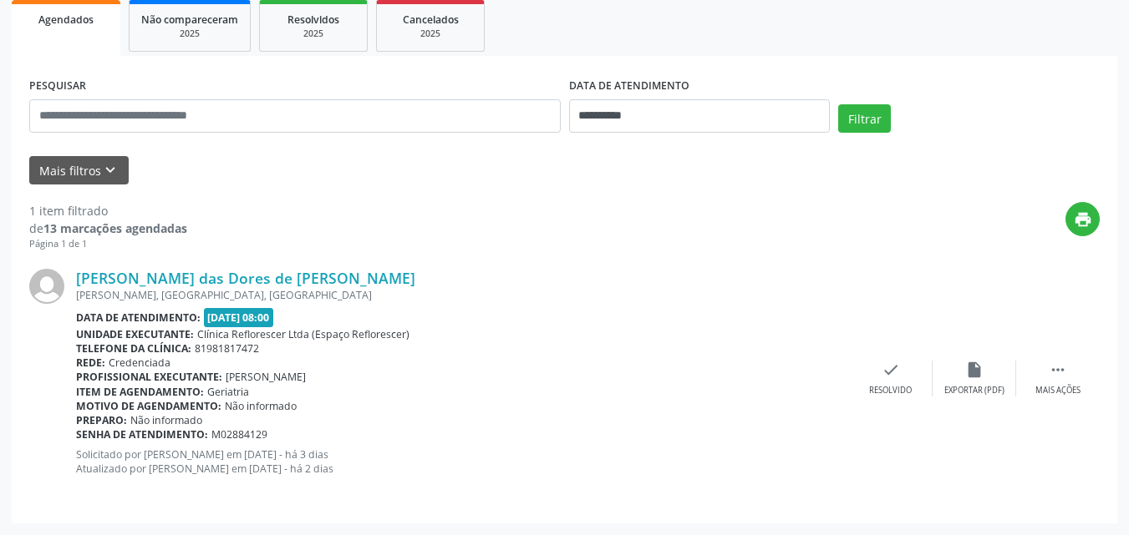
click at [681, 292] on div "[PERSON_NAME], [GEOGRAPHIC_DATA], [GEOGRAPHIC_DATA]" at bounding box center [462, 295] width 773 height 14
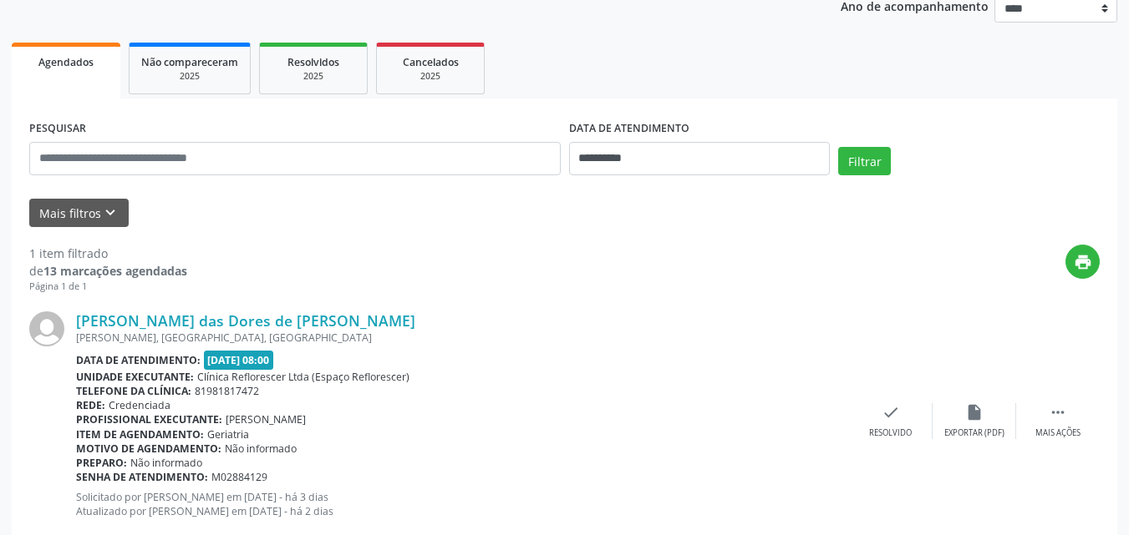
scroll to position [250, 0]
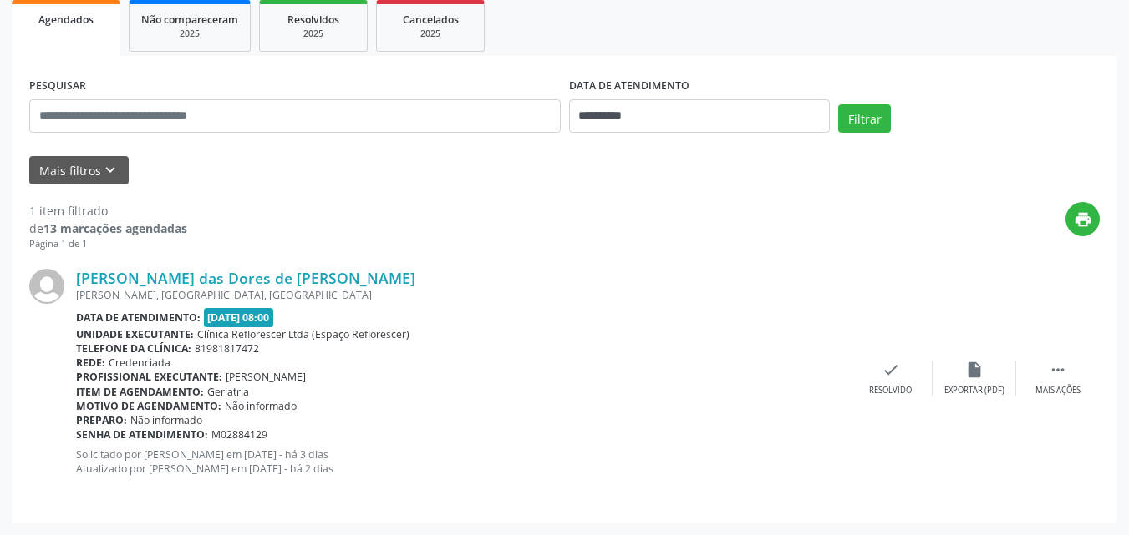
click at [668, 362] on div "Rede: Credenciada" at bounding box center [462, 363] width 773 height 14
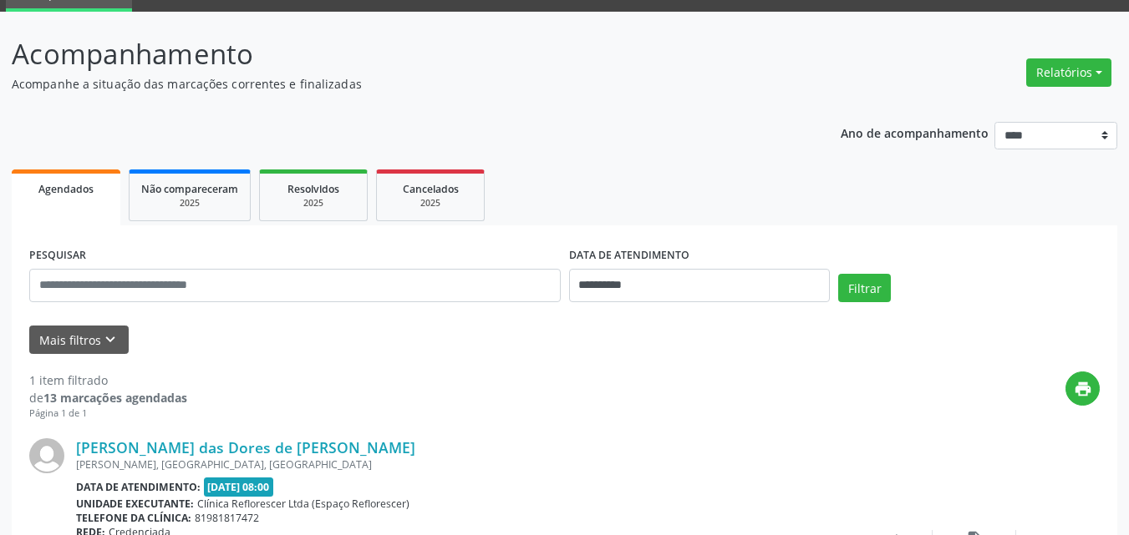
scroll to position [250, 0]
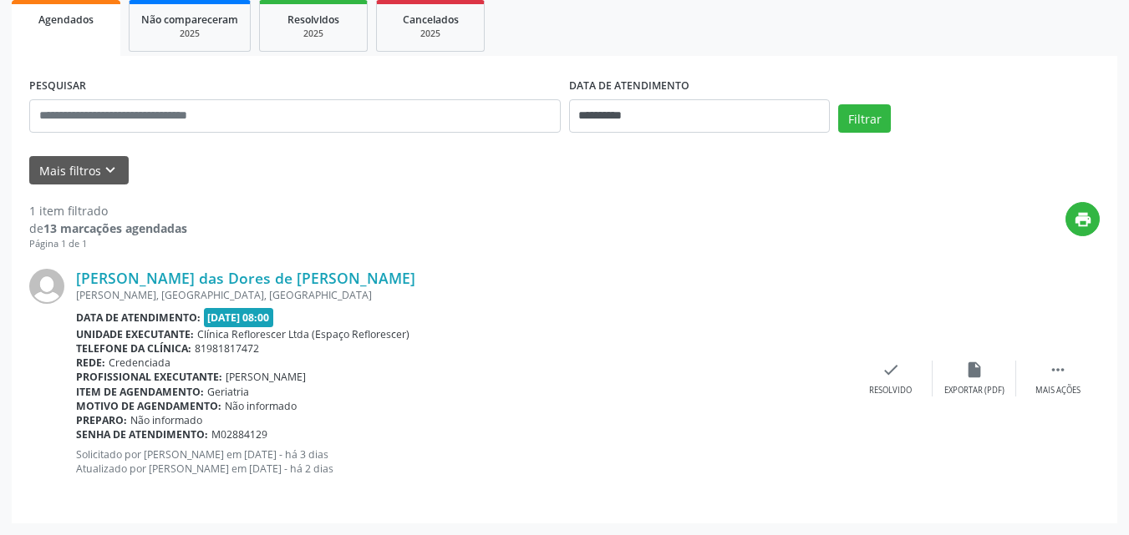
click at [651, 94] on label "DATA DE ATENDIMENTO" at bounding box center [629, 87] width 120 height 26
click at [657, 106] on input "**********" at bounding box center [699, 115] width 261 height 33
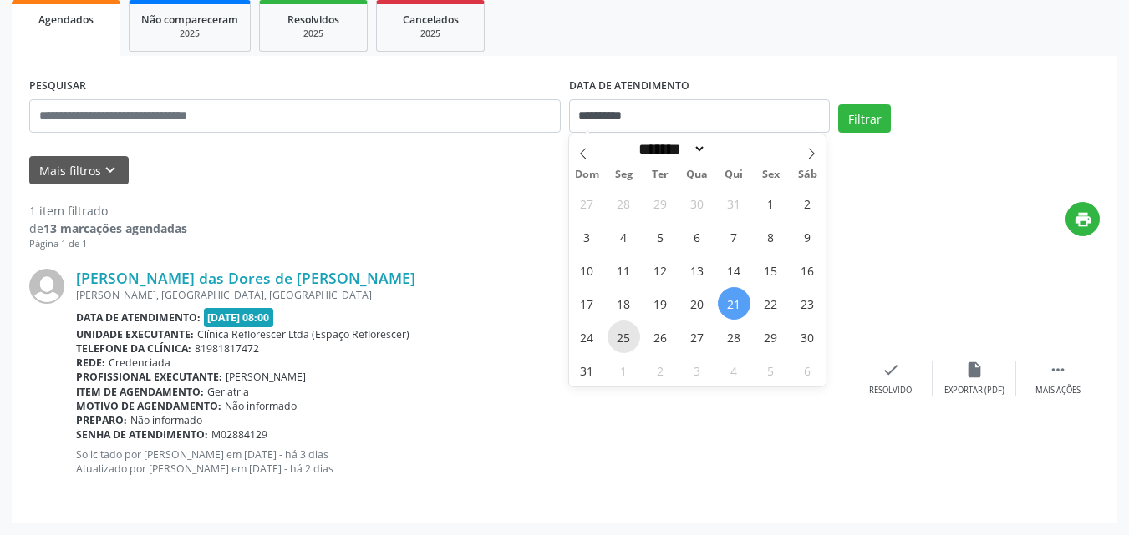
click at [621, 337] on span "25" at bounding box center [623, 337] width 33 height 33
type input "**********"
click at [623, 337] on span "25" at bounding box center [623, 337] width 33 height 33
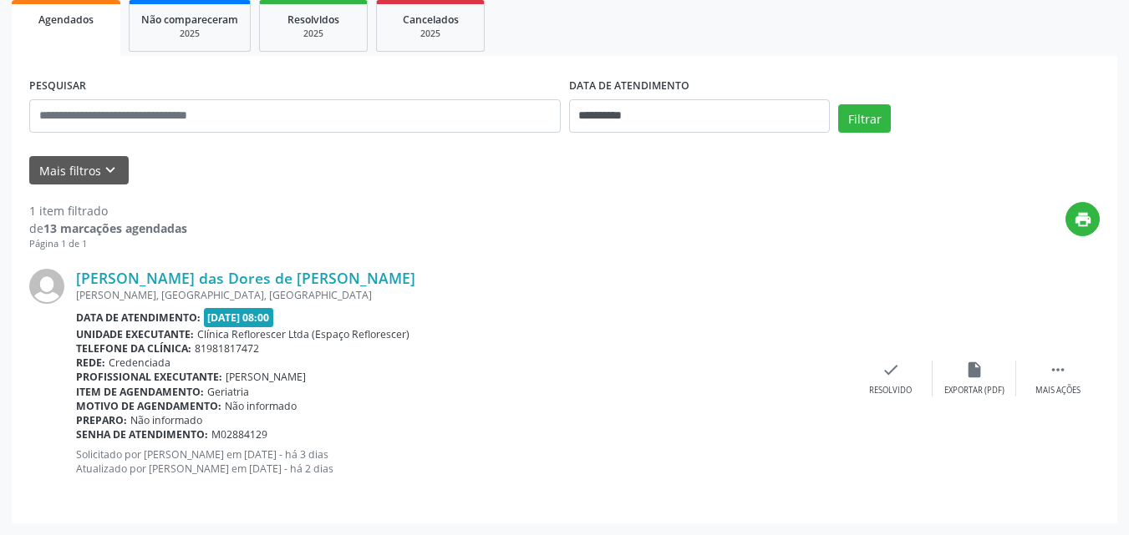
click at [515, 229] on div "print" at bounding box center [643, 226] width 912 height 49
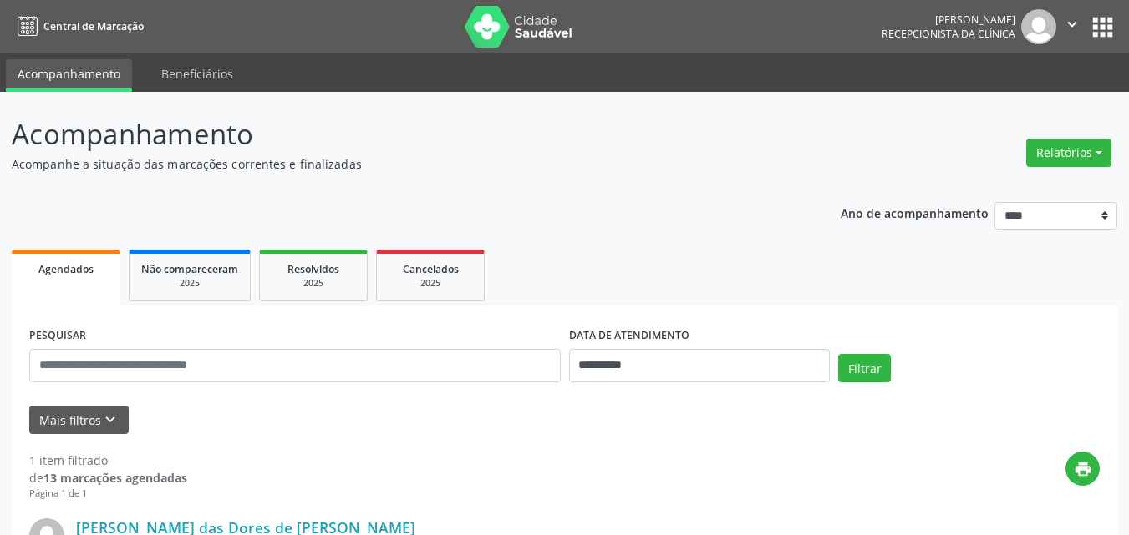
select select "*"
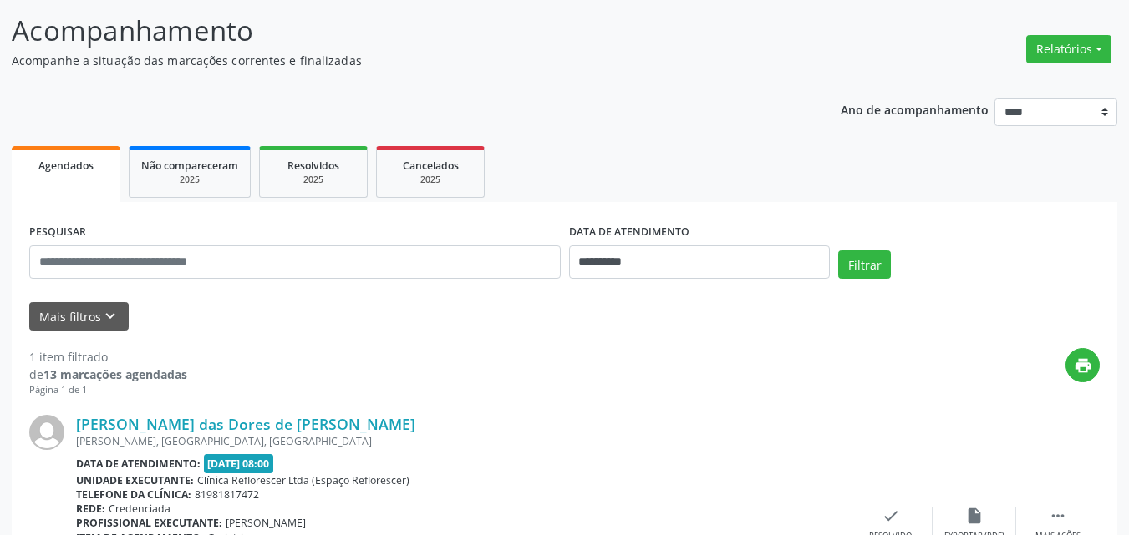
scroll to position [250, 0]
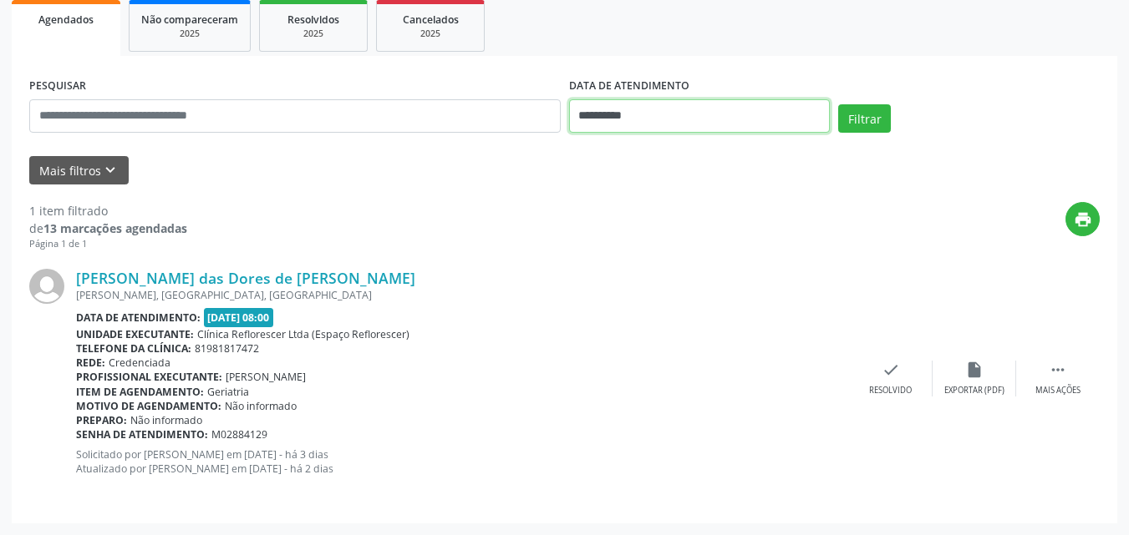
click at [637, 118] on input "**********" at bounding box center [699, 115] width 261 height 33
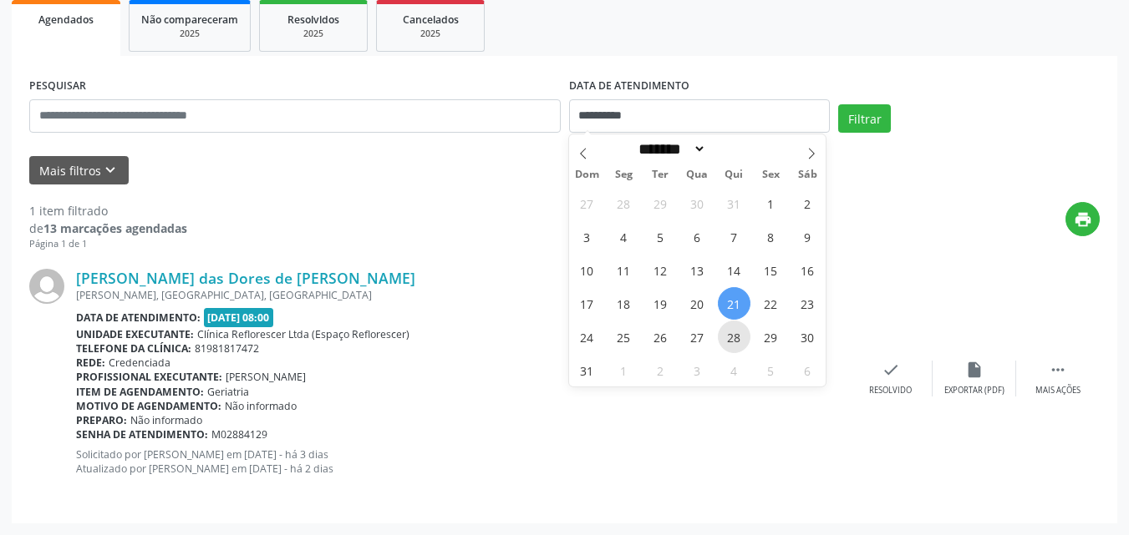
click at [743, 347] on span "28" at bounding box center [734, 337] width 33 height 33
type input "**********"
click at [743, 347] on span "28" at bounding box center [734, 337] width 33 height 33
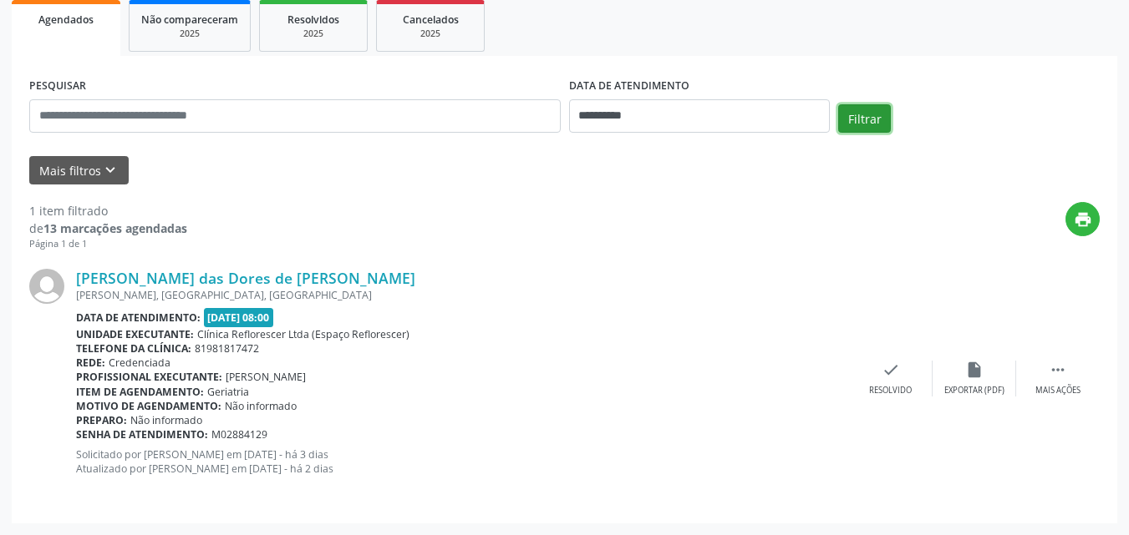
click at [869, 125] on button "Filtrar" at bounding box center [864, 118] width 53 height 28
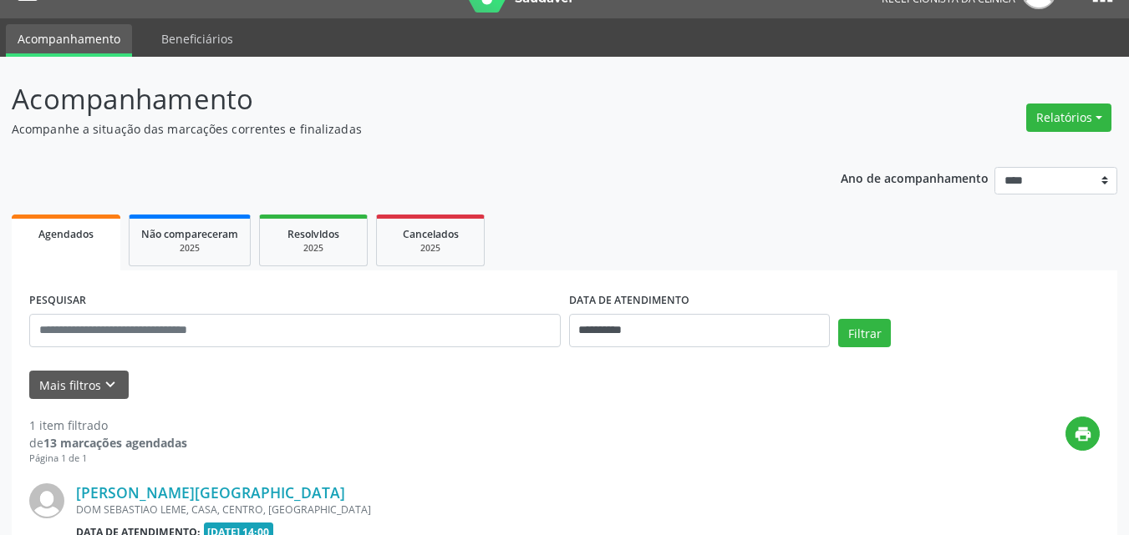
scroll to position [235, 0]
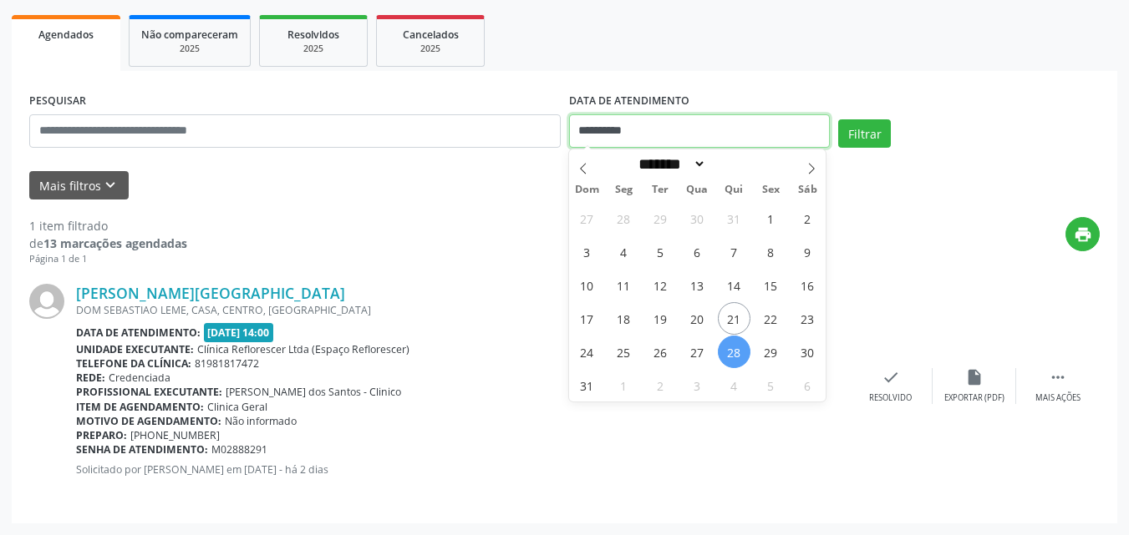
click at [636, 139] on input "**********" at bounding box center [699, 130] width 261 height 33
click at [629, 355] on span "25" at bounding box center [623, 352] width 33 height 33
type input "**********"
click at [629, 355] on span "25" at bounding box center [623, 352] width 33 height 33
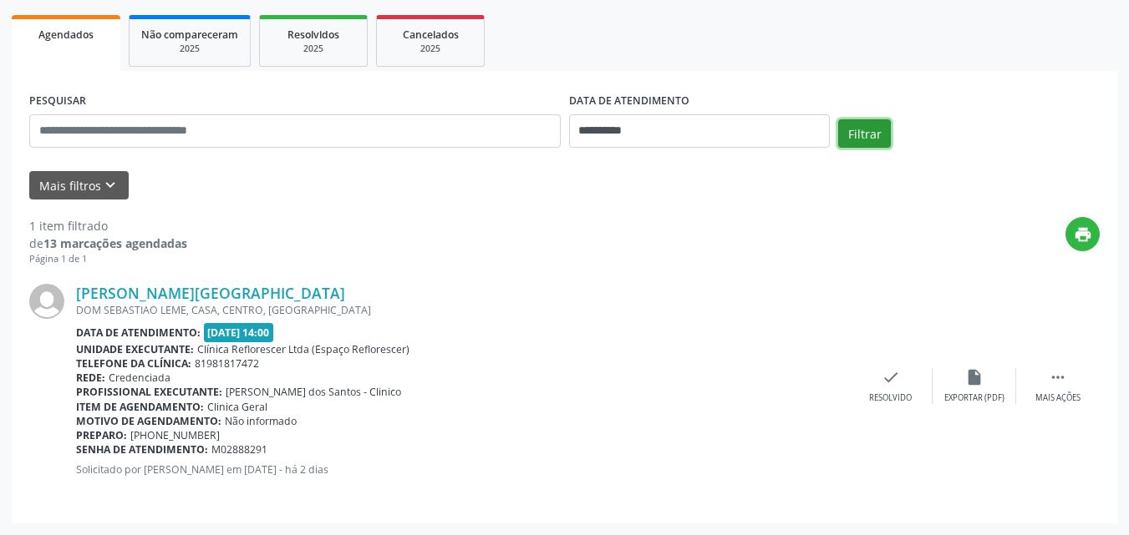
click at [863, 139] on button "Filtrar" at bounding box center [864, 133] width 53 height 28
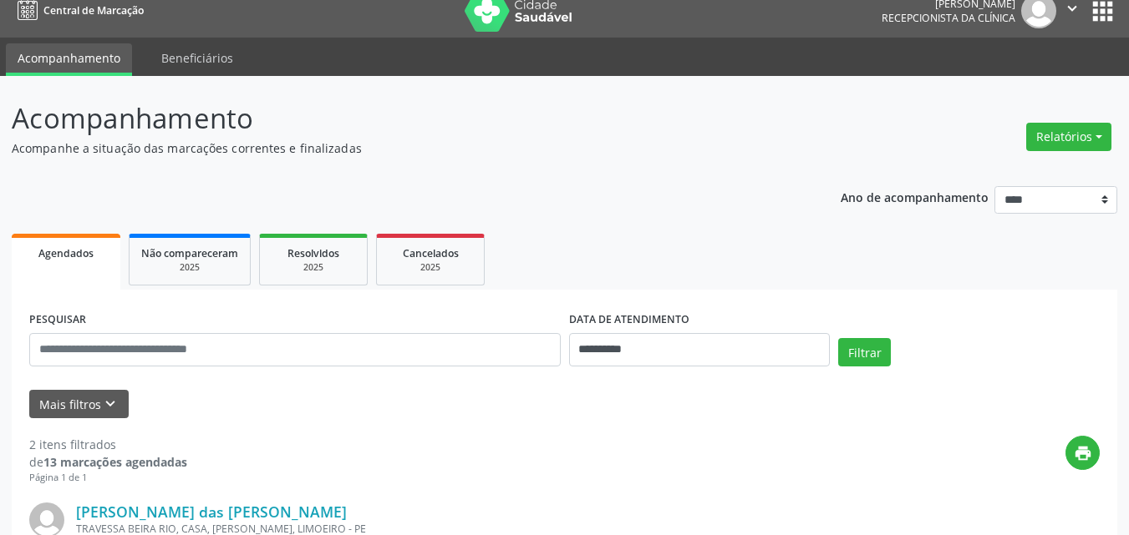
scroll to position [0, 0]
